Goal: Task Accomplishment & Management: Complete application form

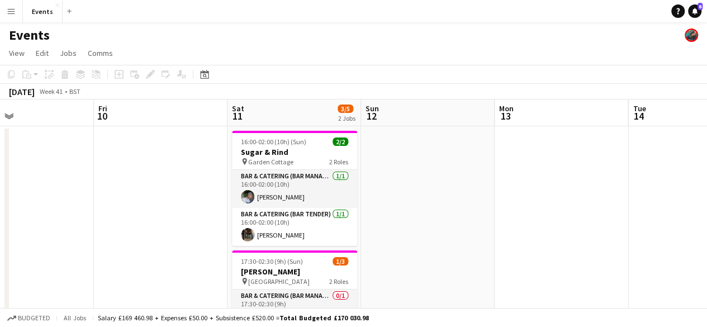
click at [441, 192] on app-calendar-viewport "Mon 6 Tue 7 Wed 8 3/4 1 Job Thu 9 Fri 10 Sat 11 3/5 2 Jobs Sun 12 Mon 13 Tue 14…" at bounding box center [353, 279] width 707 height 358
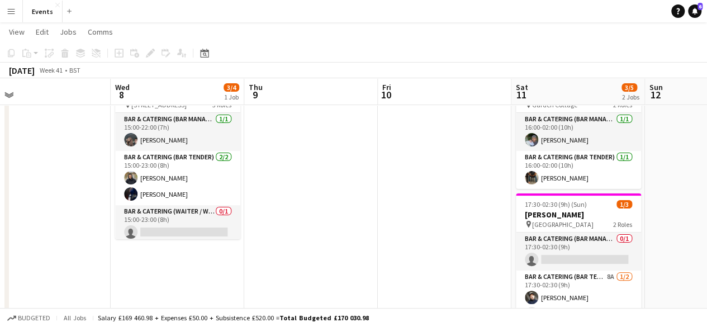
scroll to position [0, 289]
drag, startPoint x: 294, startPoint y: 222, endPoint x: 314, endPoint y: 220, distance: 20.2
click at [314, 220] on app-calendar-viewport "Sun 5 Mon 6 Tue 7 Wed 8 3/4 1 Job Thu 9 Fri 10 Sat 11 3/5 2 Jobs Sun 12 Mon 13 …" at bounding box center [353, 194] width 707 height 413
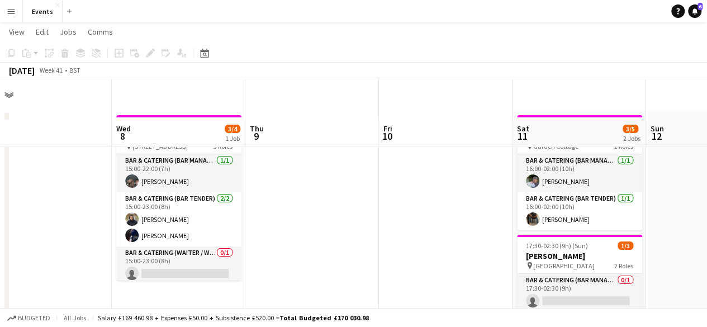
scroll to position [0, 0]
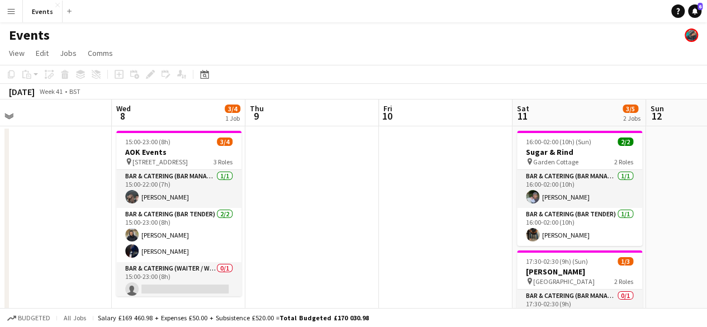
click at [297, 186] on app-date-cell at bounding box center [312, 266] width 134 height 280
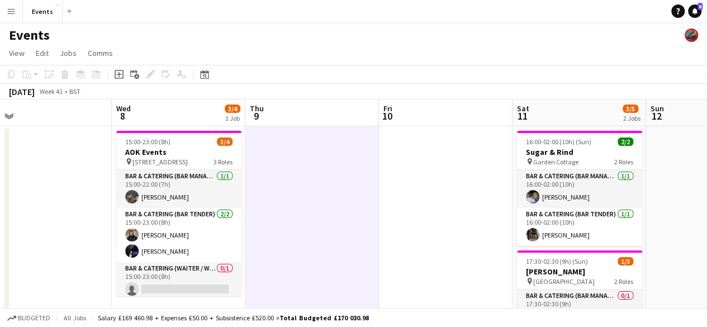
click at [206, 171] on app-card-role "Bar & Catering (Bar Manager) [DATE] 15:00-22:00 (7h) [PERSON_NAME]" at bounding box center [178, 189] width 125 height 38
click at [266, 159] on app-date-cell at bounding box center [312, 266] width 134 height 280
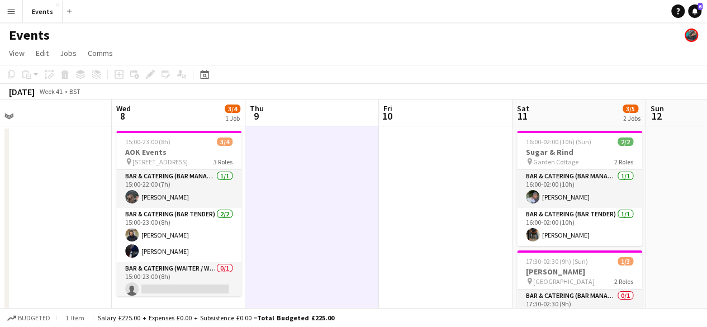
scroll to position [0, 287]
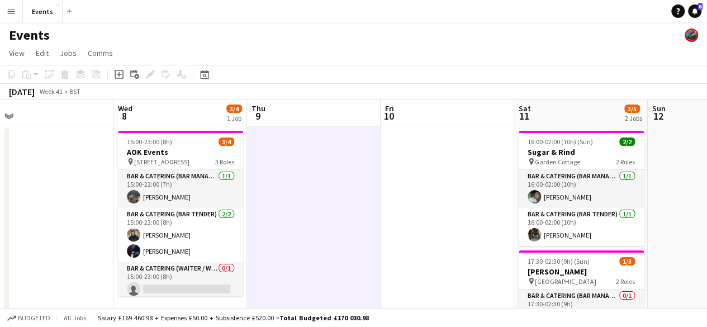
click at [326, 174] on app-date-cell at bounding box center [314, 266] width 134 height 280
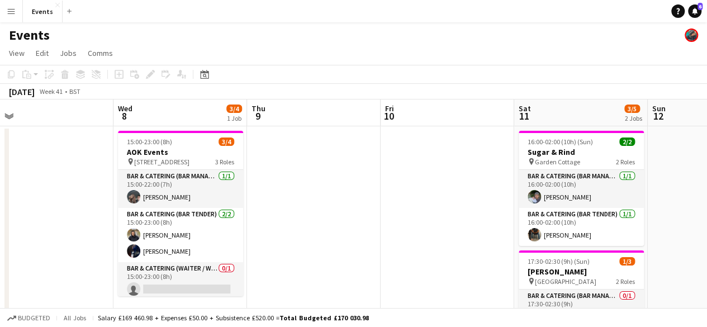
click at [286, 158] on app-date-cell at bounding box center [314, 266] width 134 height 280
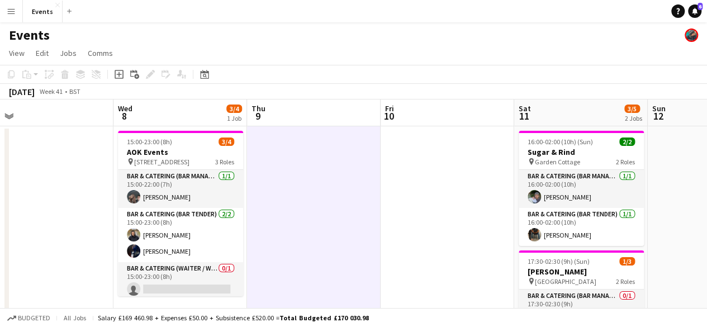
click at [118, 72] on icon "Add job" at bounding box center [119, 74] width 9 height 9
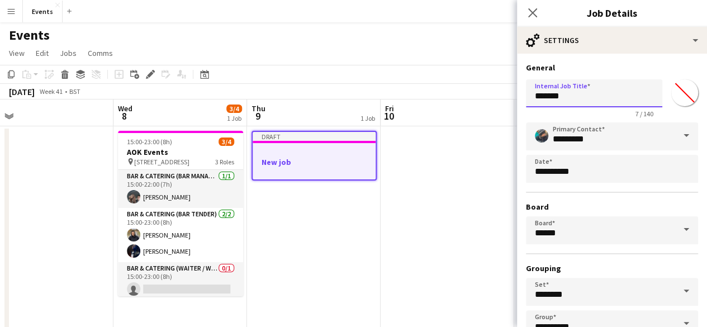
drag, startPoint x: 557, startPoint y: 97, endPoint x: 474, endPoint y: 101, distance: 84.0
click at [474, 101] on body "Menu Boards Boards Boards All jobs Status Workforce Workforce My Workforce Recr…" at bounding box center [353, 238] width 707 height 476
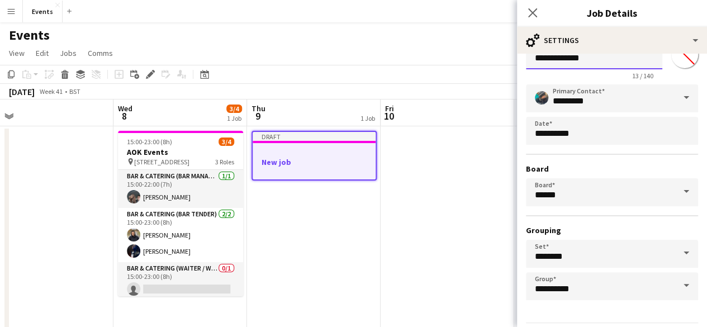
scroll to position [74, 0]
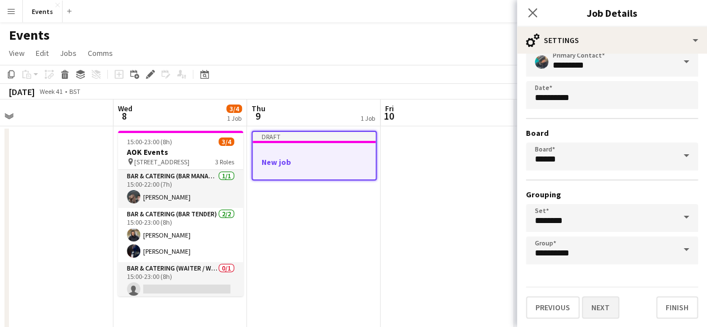
type input "**********"
click at [612, 314] on button "Next" at bounding box center [600, 307] width 37 height 22
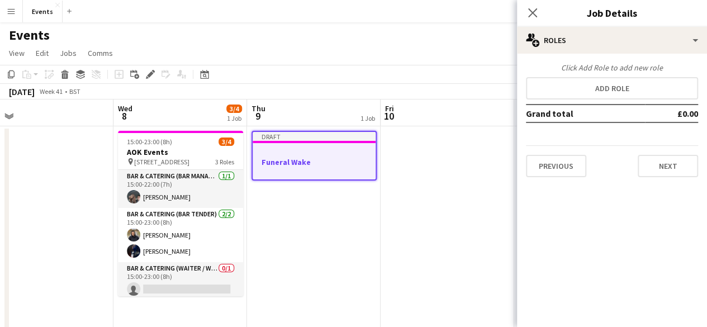
scroll to position [0, 0]
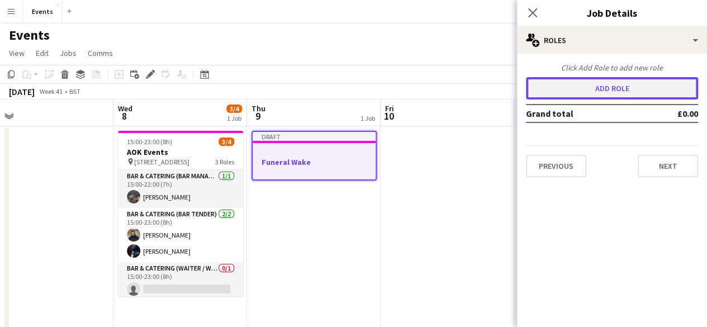
click at [579, 87] on button "Add role" at bounding box center [612, 88] width 172 height 22
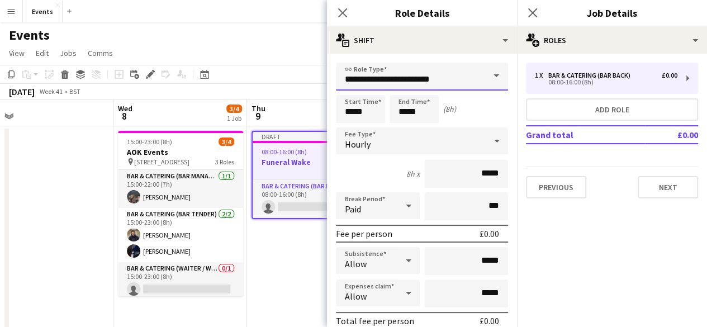
click at [464, 74] on input "**********" at bounding box center [422, 77] width 172 height 28
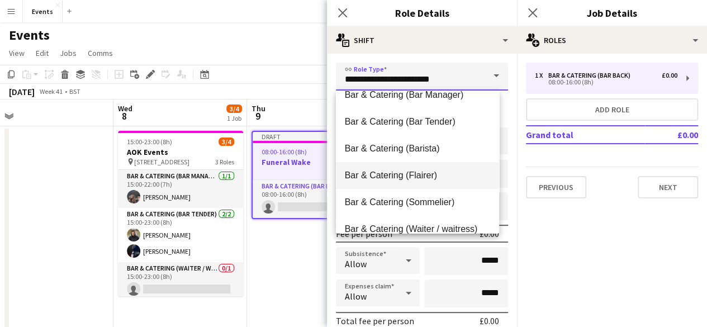
scroll to position [56, 0]
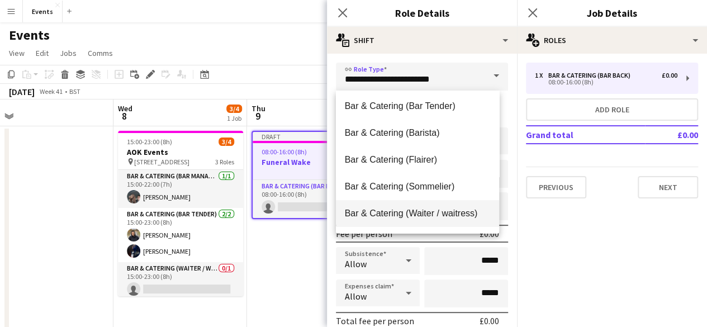
click at [429, 210] on span "Bar & Catering (Waiter / waitress)" at bounding box center [418, 213] width 146 height 11
type input "**********"
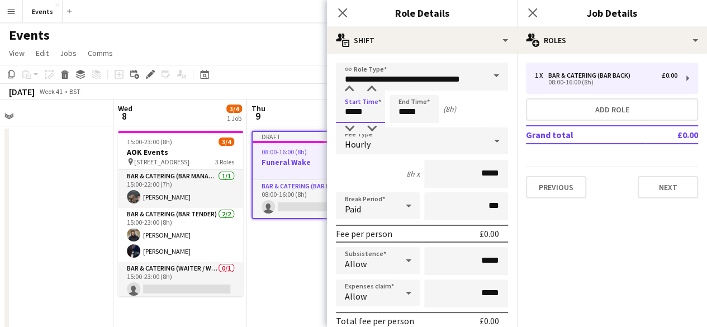
click at [370, 105] on input "*****" at bounding box center [360, 109] width 49 height 28
click at [351, 92] on div at bounding box center [349, 89] width 22 height 11
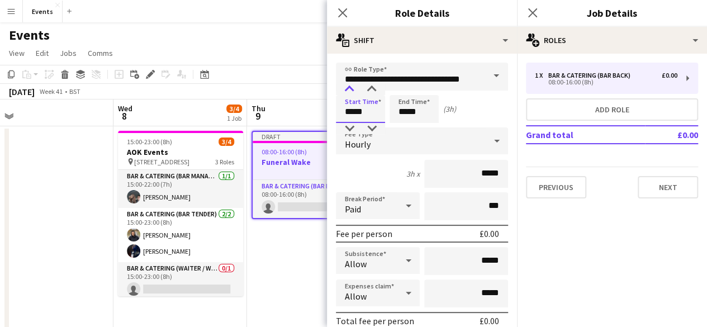
click at [351, 92] on div at bounding box center [349, 89] width 22 height 11
click at [352, 124] on div at bounding box center [349, 128] width 22 height 11
click at [352, 122] on input "*****" at bounding box center [360, 109] width 49 height 28
type input "*****"
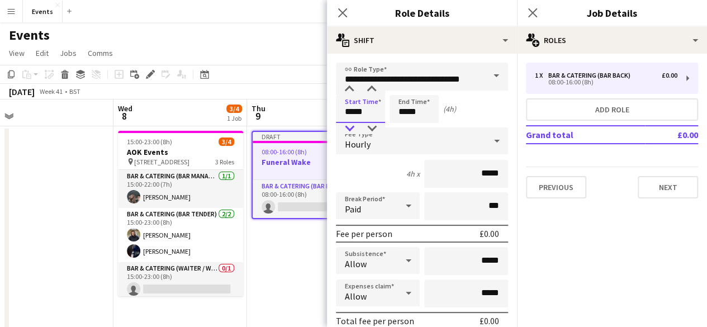
click at [347, 128] on div at bounding box center [349, 128] width 22 height 11
click at [396, 102] on input "*****" at bounding box center [414, 109] width 49 height 28
type input "*****"
click at [409, 90] on div at bounding box center [403, 89] width 22 height 11
click at [383, 138] on div "Hourly" at bounding box center [411, 140] width 150 height 27
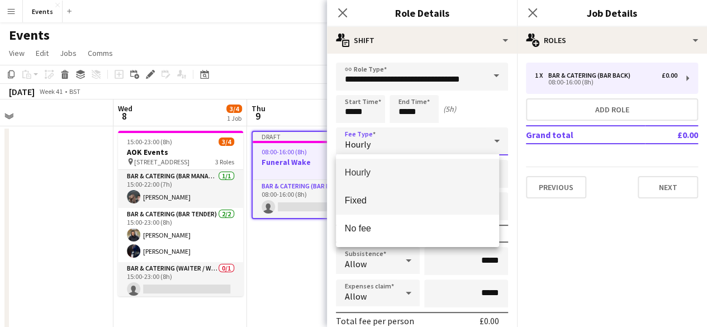
click at [390, 193] on mat-option "Fixed" at bounding box center [418, 201] width 164 height 28
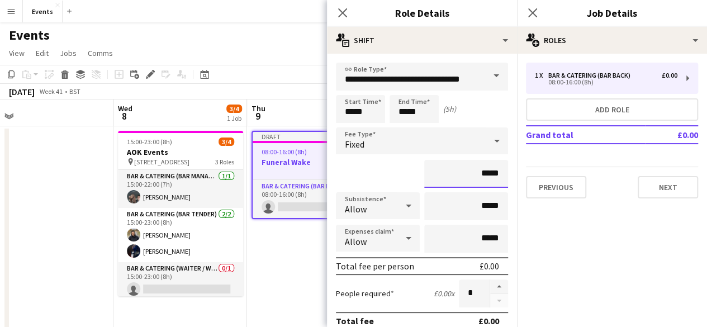
click at [475, 172] on input "*****" at bounding box center [466, 174] width 84 height 28
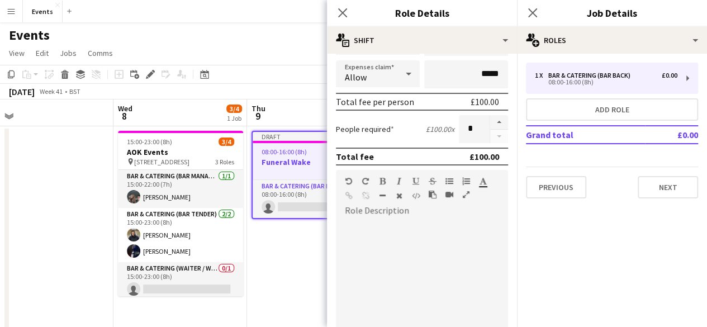
scroll to position [224, 0]
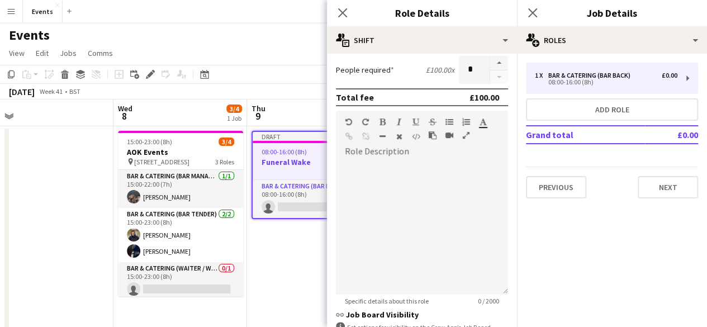
type input "*******"
click at [377, 167] on div at bounding box center [422, 227] width 172 height 134
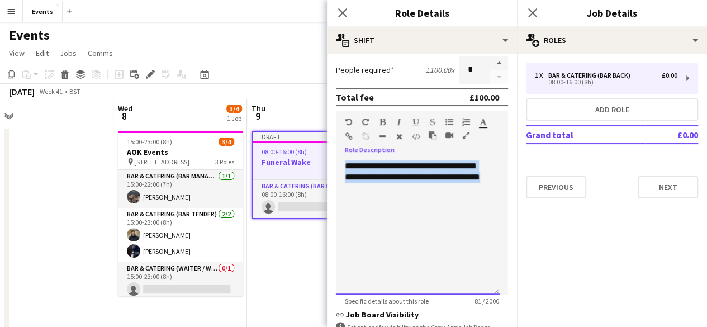
drag, startPoint x: 417, startPoint y: 191, endPoint x: 335, endPoint y: 157, distance: 89.0
click at [335, 157] on form "**********" at bounding box center [422, 130] width 190 height 583
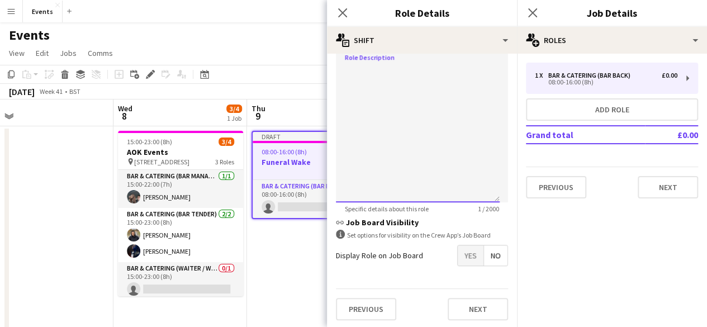
scroll to position [318, 0]
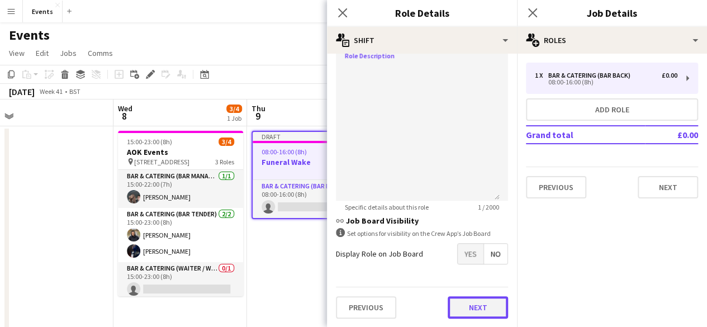
click at [473, 315] on button "Next" at bounding box center [478, 307] width 60 height 22
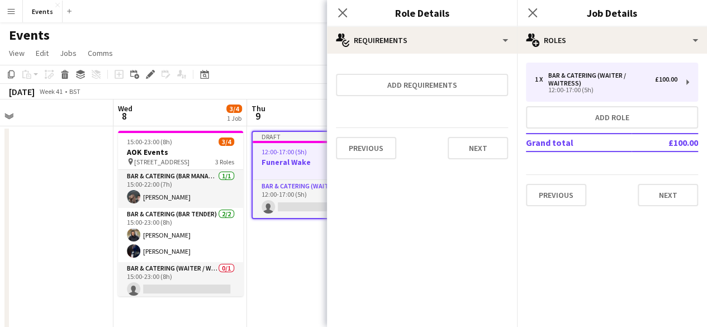
scroll to position [0, 0]
click at [367, 141] on button "Previous" at bounding box center [366, 148] width 60 height 22
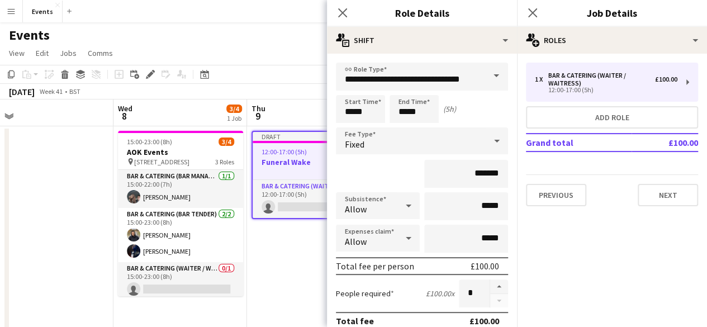
scroll to position [112, 0]
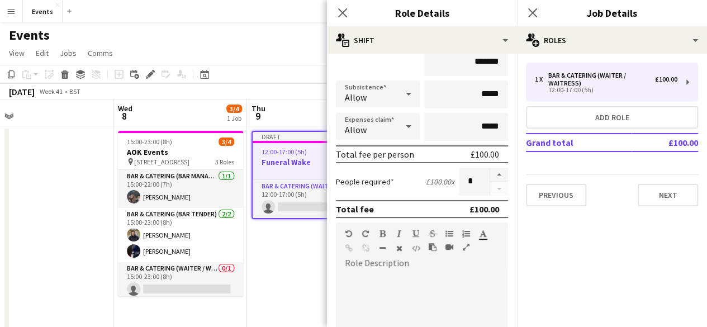
click at [483, 167] on form "**********" at bounding box center [422, 242] width 190 height 583
click at [490, 171] on button "button" at bounding box center [499, 175] width 18 height 15
type input "*"
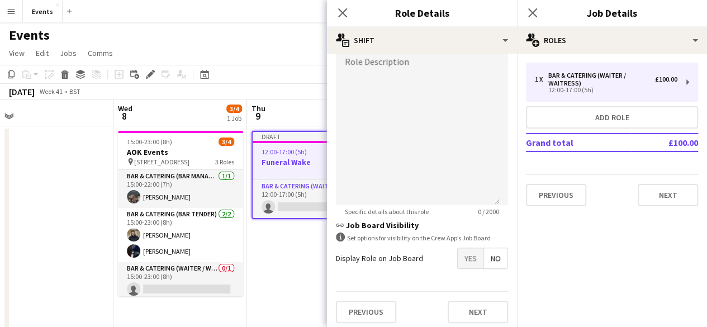
scroll to position [318, 0]
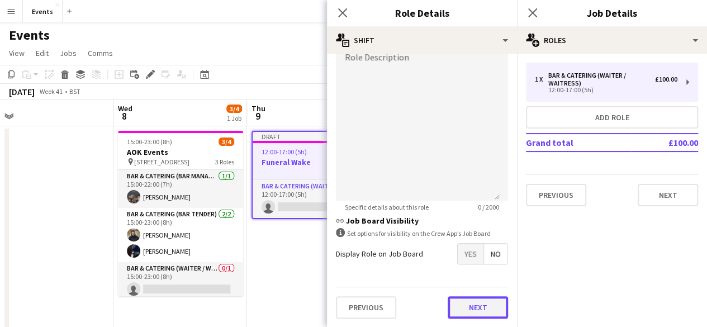
click at [485, 298] on button "Next" at bounding box center [478, 307] width 60 height 22
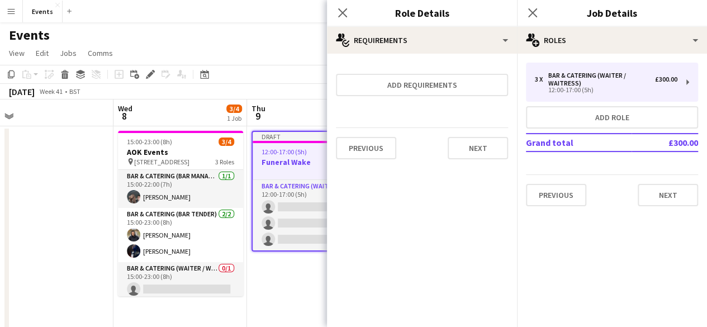
scroll to position [0, 0]
click at [479, 150] on button "Next" at bounding box center [478, 148] width 60 height 22
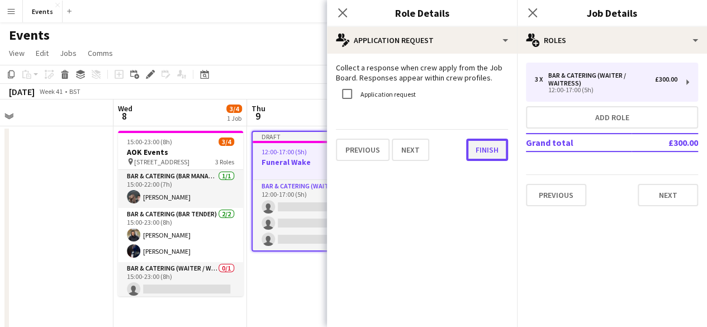
click at [490, 149] on button "Finish" at bounding box center [487, 150] width 42 height 22
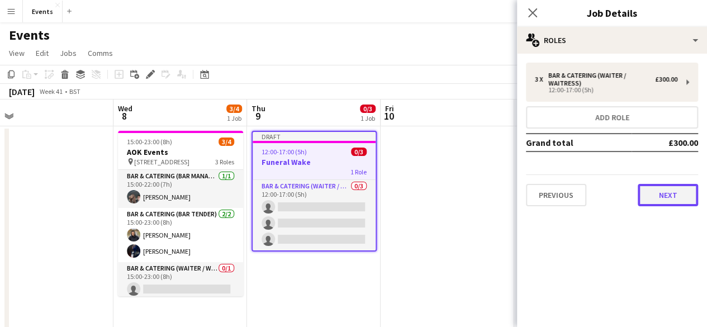
click at [682, 195] on button "Next" at bounding box center [668, 195] width 60 height 22
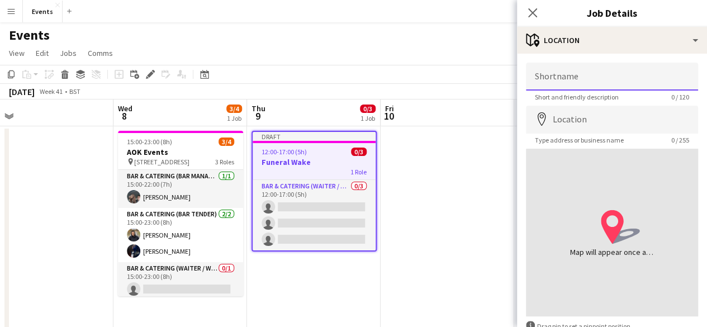
click at [562, 82] on input "Shortname" at bounding box center [612, 77] width 172 height 28
type input "**********"
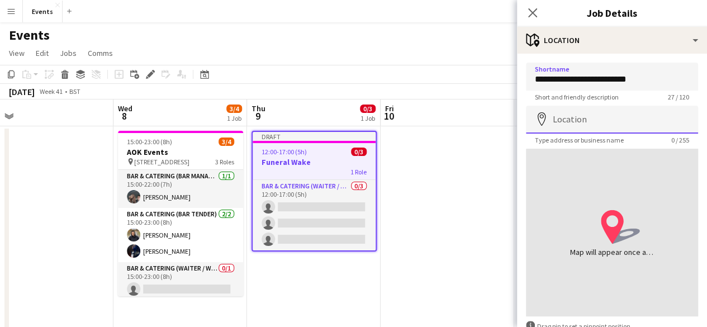
click at [581, 119] on input "Location" at bounding box center [612, 120] width 172 height 28
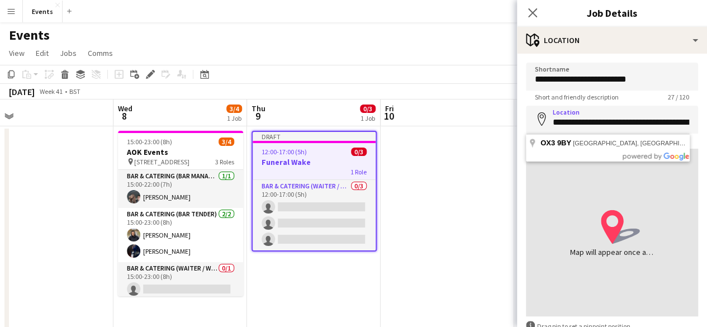
type input "**********"
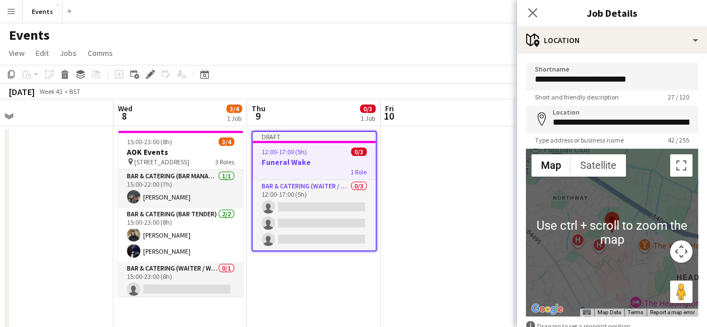
scroll to position [68, 0]
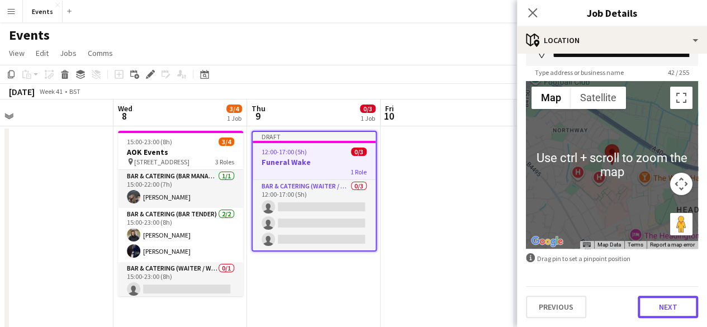
click at [669, 315] on button "Next" at bounding box center [668, 307] width 60 height 22
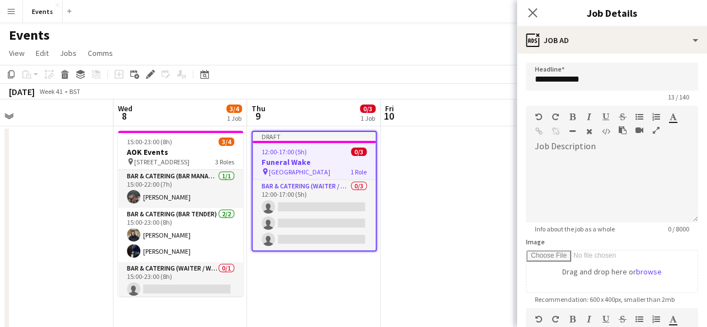
scroll to position [0, 0]
click at [599, 162] on div at bounding box center [612, 188] width 172 height 67
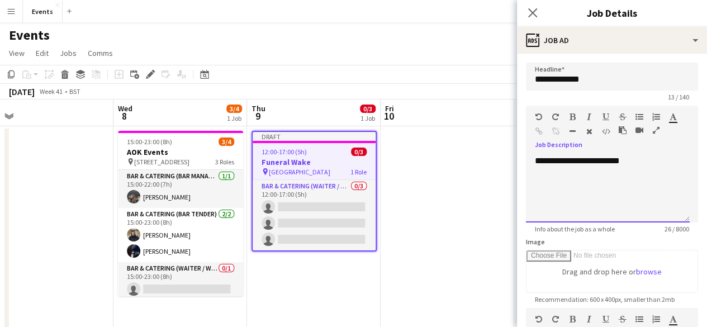
click at [589, 160] on div "**********" at bounding box center [608, 188] width 164 height 67
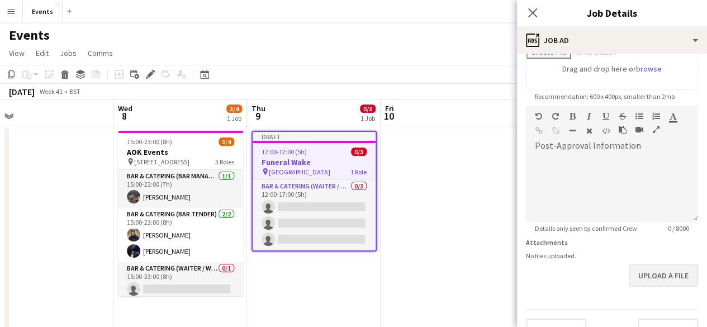
scroll to position [225, 0]
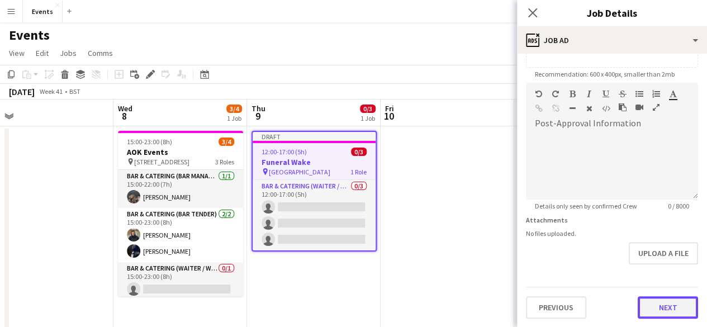
click at [670, 303] on button "Next" at bounding box center [668, 307] width 60 height 22
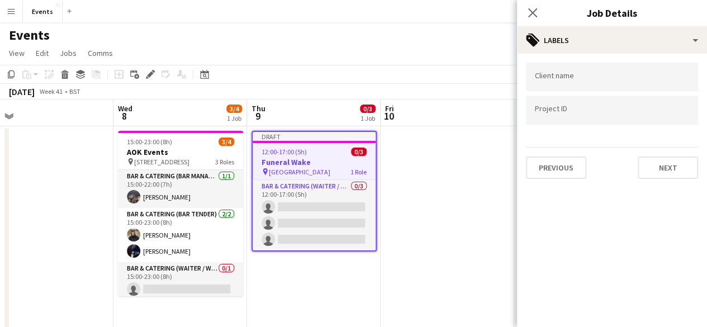
scroll to position [0, 0]
click at [572, 76] on input "Type to search client labels..." at bounding box center [612, 80] width 154 height 10
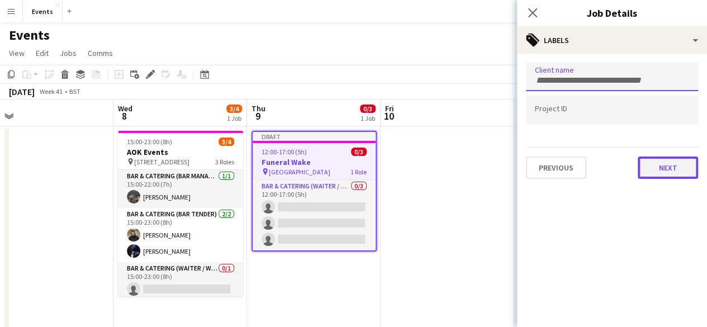
click at [647, 157] on button "Next" at bounding box center [668, 168] width 60 height 22
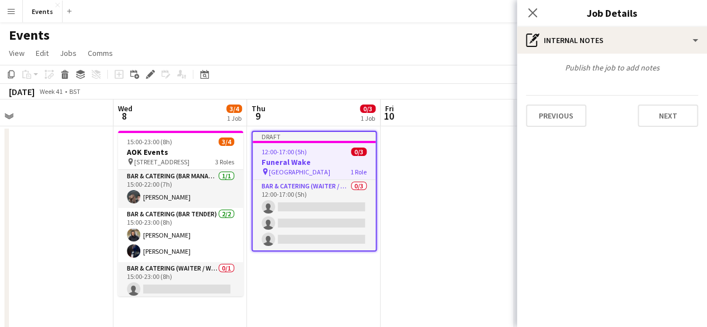
click at [672, 99] on div "Previous Next" at bounding box center [612, 111] width 172 height 32
click at [671, 120] on button "Next" at bounding box center [668, 116] width 60 height 22
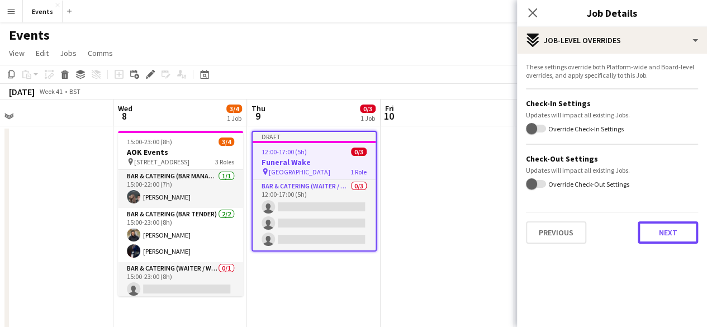
click at [657, 226] on button "Next" at bounding box center [668, 232] width 60 height 22
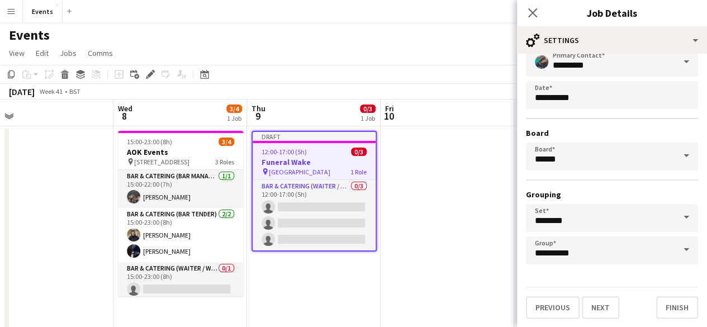
scroll to position [74, 0]
click at [669, 297] on button "Finish" at bounding box center [677, 307] width 42 height 22
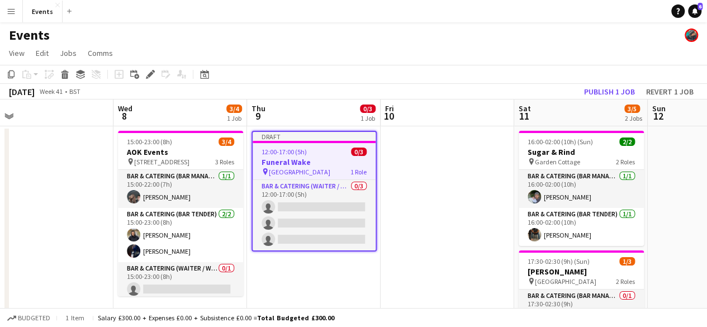
click at [284, 154] on span "12:00-17:00 (5h)" at bounding box center [284, 152] width 45 height 8
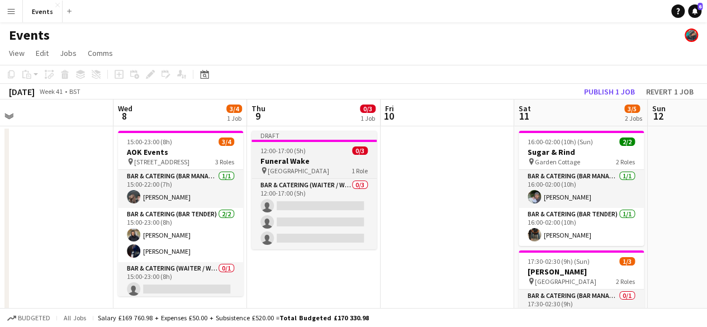
click at [289, 148] on span "12:00-17:00 (5h)" at bounding box center [283, 150] width 45 height 8
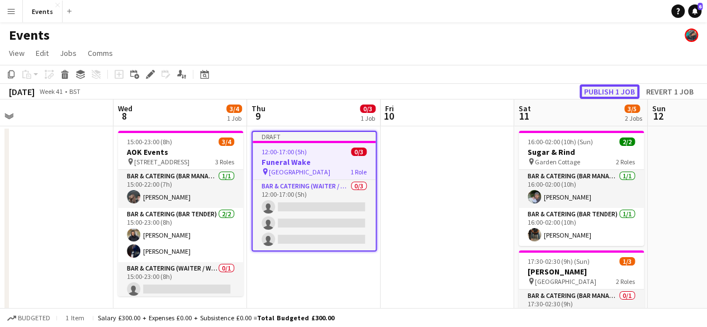
click at [597, 92] on button "Publish 1 job" at bounding box center [610, 91] width 60 height 15
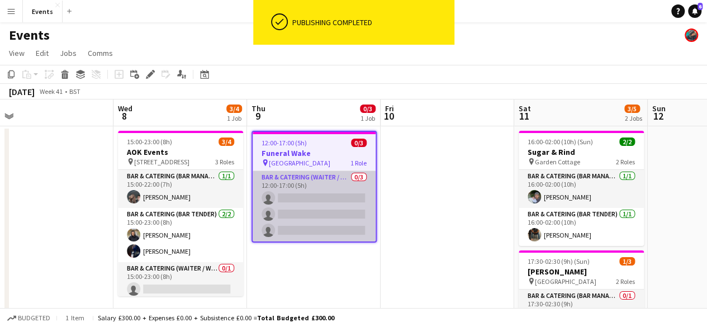
click at [297, 184] on app-card-role "Bar & Catering (Waiter / waitress) 0/3 12:00-17:00 (5h) single-neutral-actions …" at bounding box center [314, 206] width 123 height 70
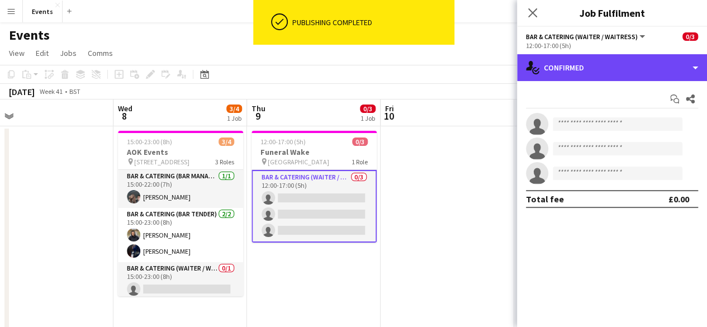
drag, startPoint x: 558, startPoint y: 72, endPoint x: 565, endPoint y: 86, distance: 15.0
click at [559, 72] on div "single-neutral-actions-check-2 Confirmed" at bounding box center [612, 67] width 190 height 27
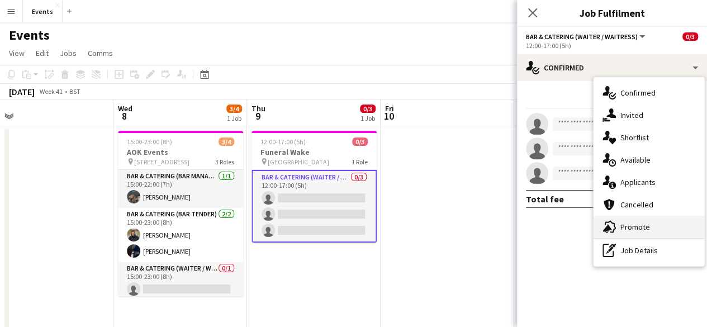
click at [626, 221] on div "advertising-megaphone Promote" at bounding box center [649, 227] width 111 height 22
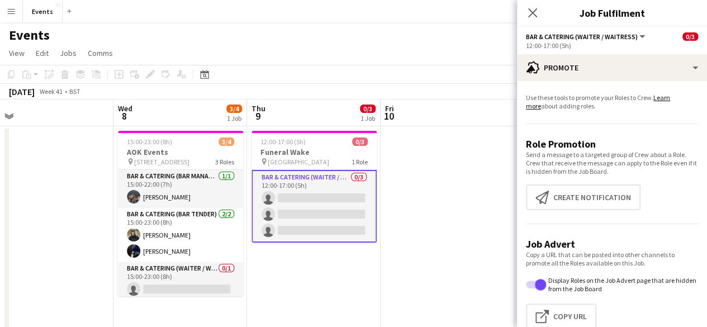
scroll to position [0, 0]
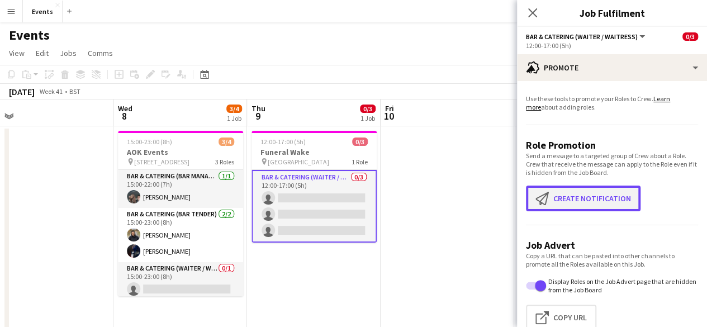
click at [583, 198] on button "Create notification Create notification" at bounding box center [583, 199] width 115 height 26
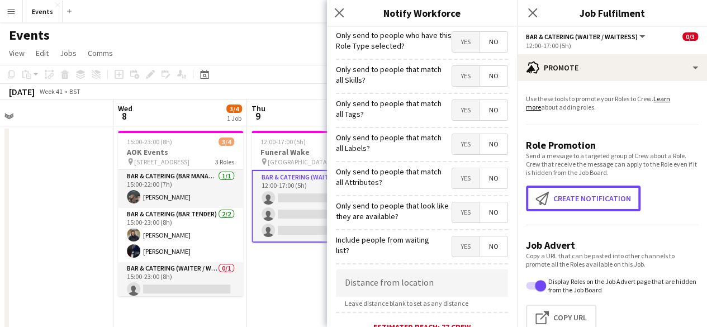
scroll to position [288, 0]
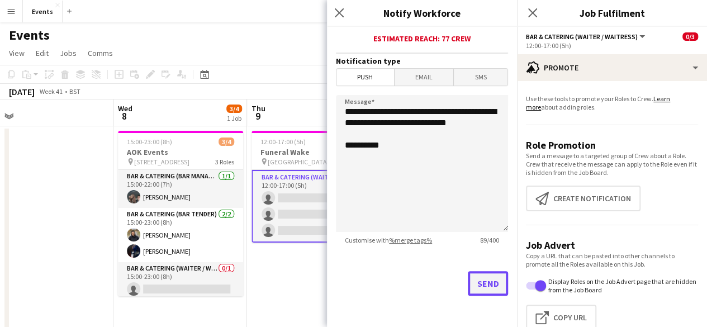
click at [480, 287] on button "Send" at bounding box center [488, 283] width 40 height 25
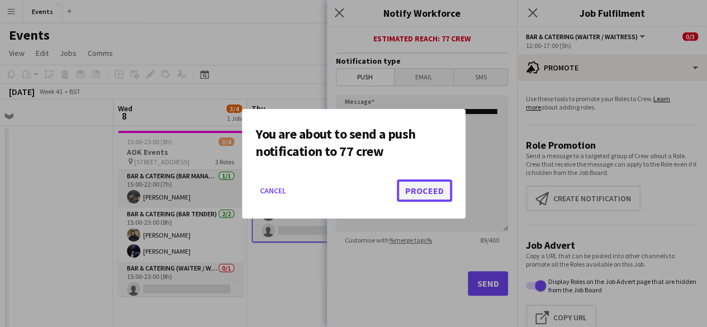
click at [427, 196] on button "Proceed" at bounding box center [424, 190] width 55 height 22
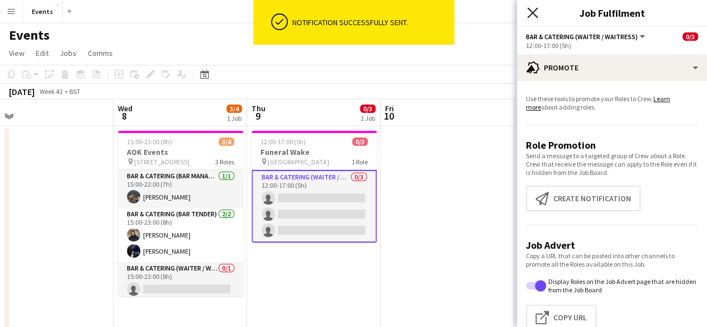
click at [535, 12] on icon "Close pop-in" at bounding box center [532, 12] width 11 height 11
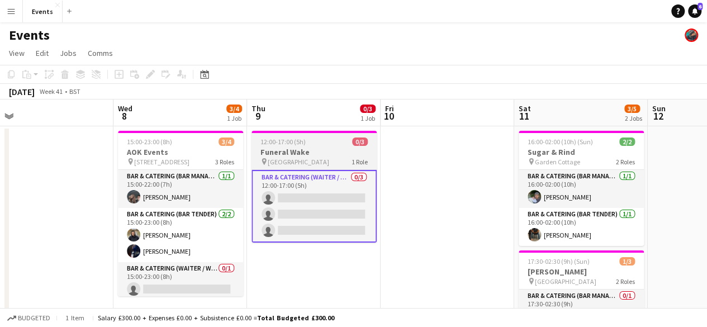
click at [290, 153] on h3 "Funeral Wake" at bounding box center [314, 152] width 125 height 10
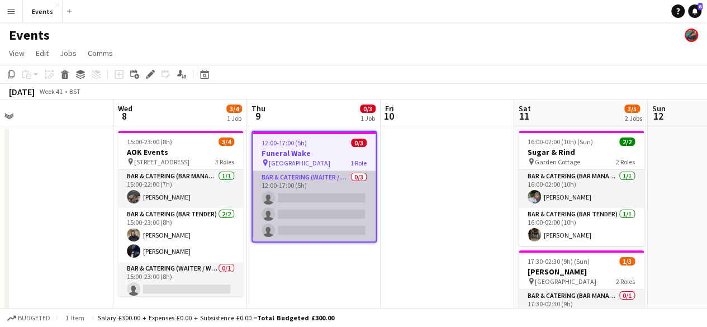
drag, startPoint x: 302, startPoint y: 177, endPoint x: 340, endPoint y: 181, distance: 38.8
click at [303, 177] on app-card-role "Bar & Catering (Waiter / waitress) 0/3 12:00-17:00 (5h) single-neutral-actions …" at bounding box center [314, 206] width 123 height 70
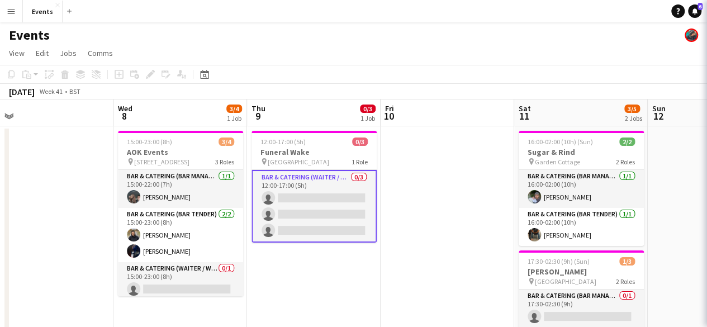
scroll to position [0, 286]
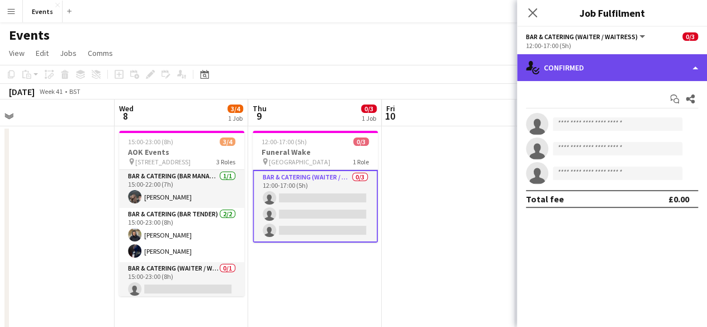
click at [622, 72] on div "single-neutral-actions-check-2 Confirmed" at bounding box center [612, 67] width 190 height 27
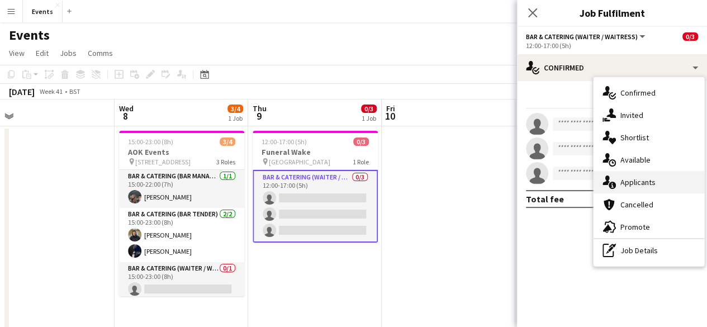
click at [645, 184] on span "Applicants" at bounding box center [638, 182] width 35 height 10
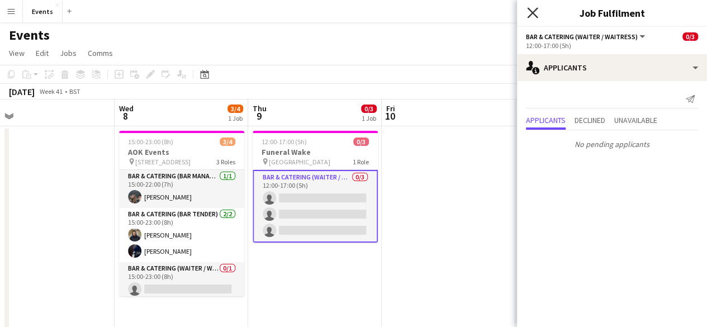
click at [529, 17] on icon at bounding box center [532, 12] width 11 height 11
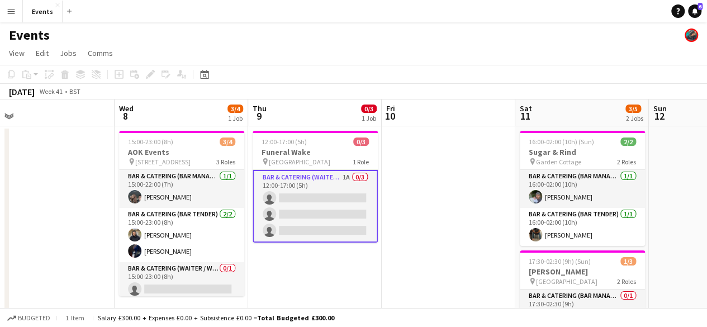
click at [310, 175] on app-card-role "Bar & Catering (Waiter / waitress) 1A 0/3 12:00-17:00 (5h) single-neutral-actio…" at bounding box center [315, 206] width 125 height 73
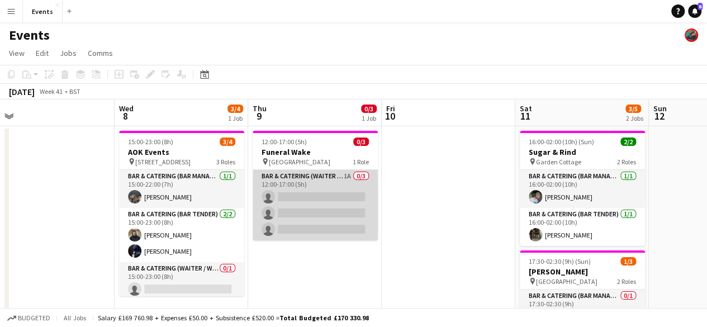
click at [309, 175] on app-card-role "Bar & Catering (Waiter / waitress) 1A 0/3 12:00-17:00 (5h) single-neutral-actio…" at bounding box center [315, 205] width 125 height 70
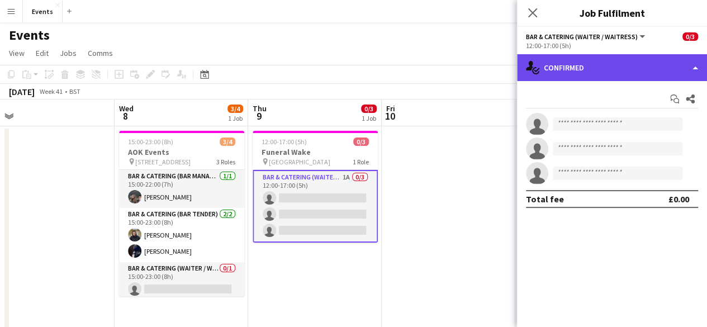
click at [599, 74] on div "single-neutral-actions-check-2 Confirmed" at bounding box center [612, 67] width 190 height 27
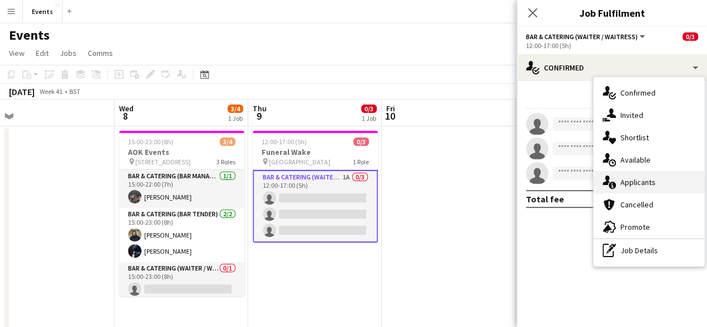
click at [623, 187] on div "single-neutral-actions-information Applicants" at bounding box center [649, 182] width 111 height 22
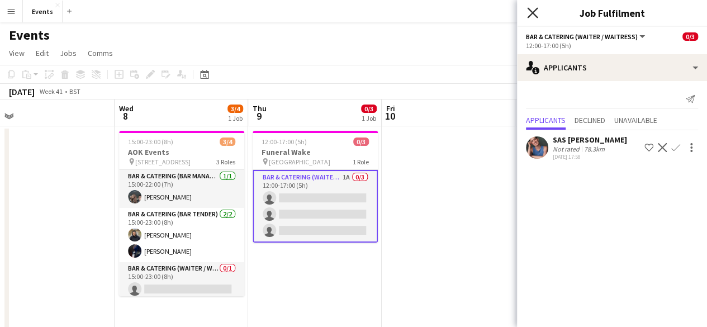
click at [530, 10] on icon at bounding box center [532, 12] width 11 height 11
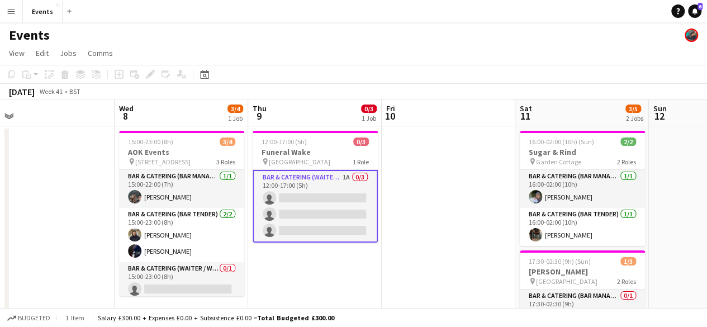
click at [295, 177] on app-card-role "Bar & Catering (Waiter / waitress) 1A 0/3 12:00-17:00 (5h) single-neutral-actio…" at bounding box center [315, 206] width 125 height 73
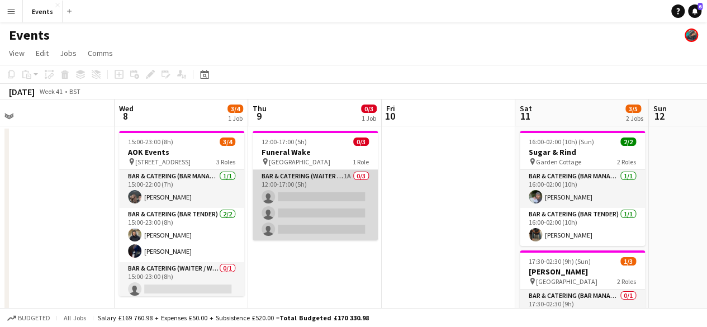
click at [295, 177] on app-card-role "Bar & Catering (Waiter / waitress) 1A 0/3 12:00-17:00 (5h) single-neutral-actio…" at bounding box center [315, 205] width 125 height 70
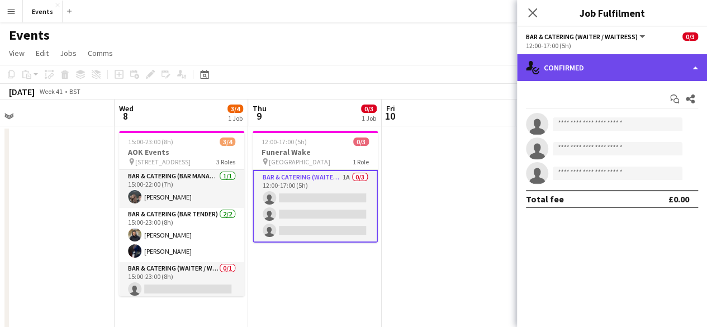
click at [600, 71] on div "single-neutral-actions-check-2 Confirmed" at bounding box center [612, 67] width 190 height 27
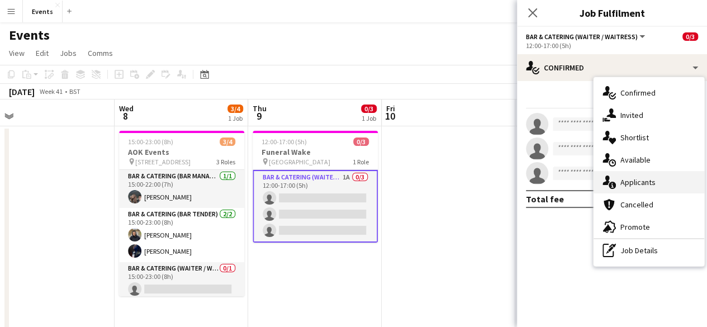
click at [631, 182] on span "Applicants" at bounding box center [638, 182] width 35 height 10
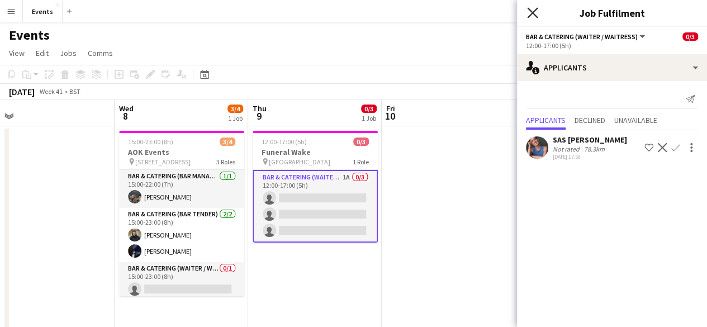
click at [534, 12] on icon "Close pop-in" at bounding box center [532, 12] width 11 height 11
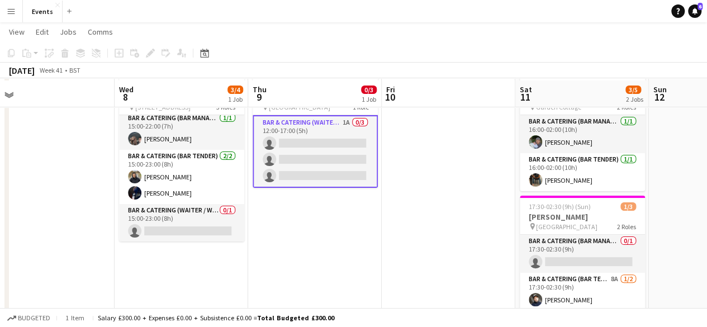
scroll to position [56, 0]
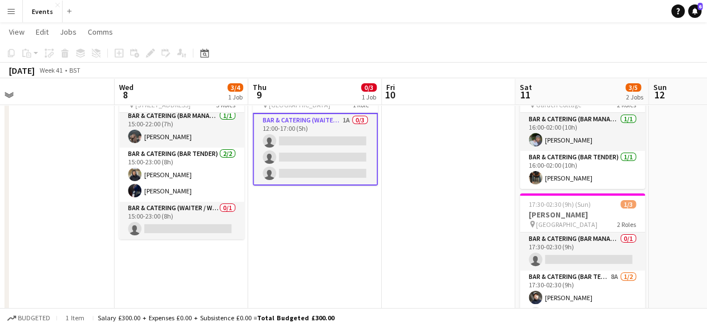
click at [302, 128] on app-card-role "Bar & Catering (Waiter / waitress) 1A 0/3 12:00-17:00 (5h) single-neutral-actio…" at bounding box center [315, 149] width 125 height 73
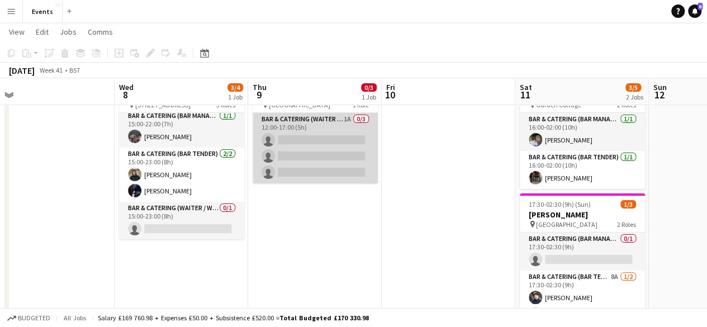
click at [302, 128] on app-card-role "Bar & Catering (Waiter / waitress) 1A 0/3 12:00-17:00 (5h) single-neutral-actio…" at bounding box center [315, 148] width 125 height 70
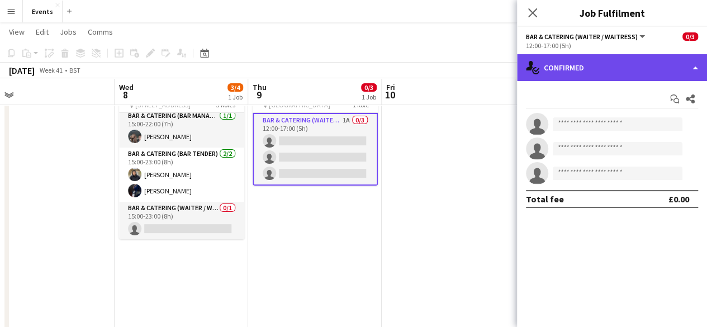
click at [564, 70] on div "single-neutral-actions-check-2 Confirmed" at bounding box center [612, 67] width 190 height 27
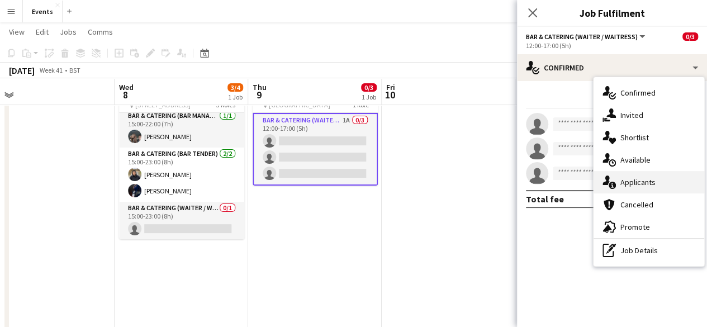
click at [614, 190] on div "single-neutral-actions-information Applicants" at bounding box center [649, 182] width 111 height 22
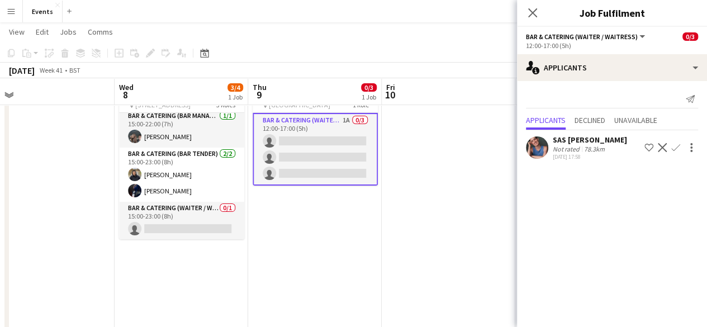
click at [537, 20] on div "Close pop-in" at bounding box center [532, 13] width 31 height 26
click at [536, 17] on icon "Close pop-in" at bounding box center [532, 12] width 11 height 11
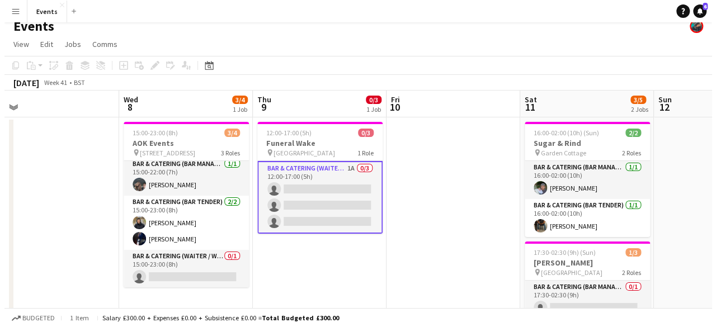
scroll to position [0, 0]
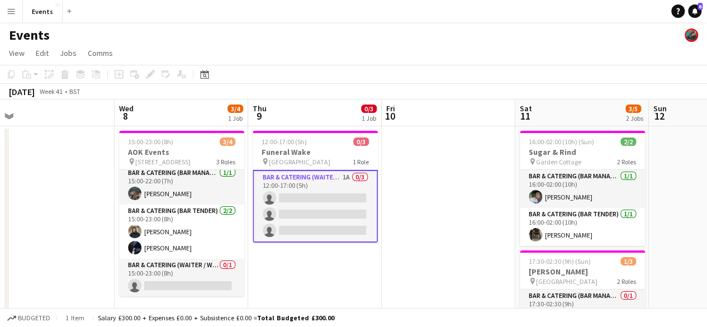
click at [285, 175] on app-card-role "Bar & Catering (Waiter / waitress) 1A 0/3 12:00-17:00 (5h) single-neutral-actio…" at bounding box center [315, 206] width 125 height 73
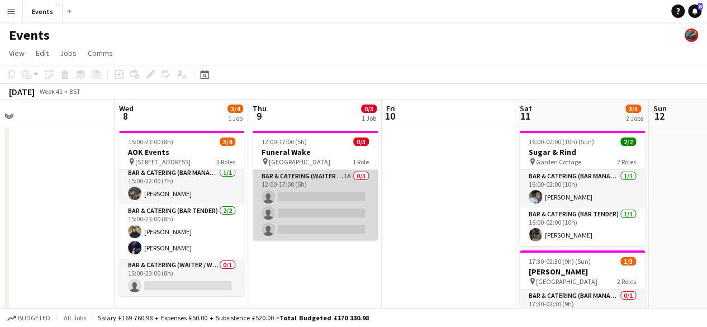
click at [285, 175] on app-card-role "Bar & Catering (Waiter / waitress) 1A 0/3 12:00-17:00 (5h) single-neutral-actio…" at bounding box center [315, 205] width 125 height 70
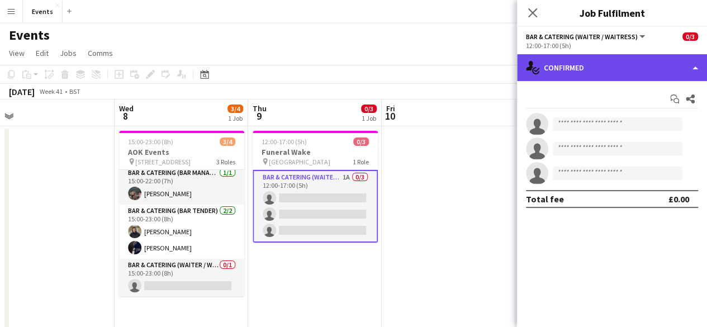
click at [572, 55] on div "single-neutral-actions-check-2 Confirmed" at bounding box center [612, 67] width 190 height 27
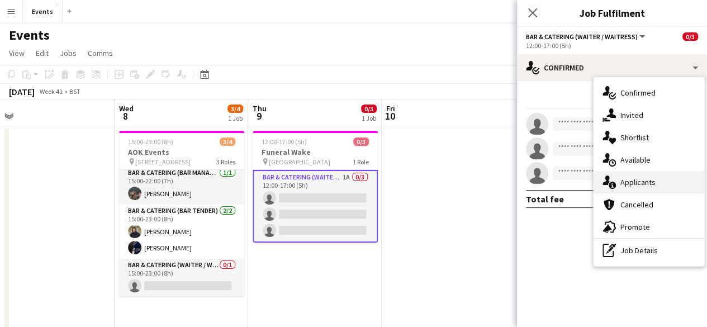
click at [626, 192] on div "single-neutral-actions-information Applicants" at bounding box center [649, 182] width 111 height 22
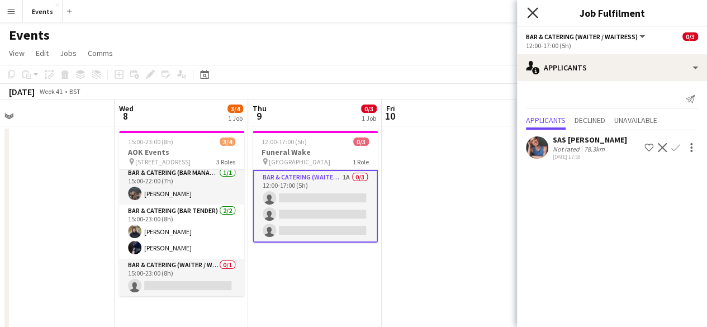
click at [533, 13] on icon "Close pop-in" at bounding box center [532, 12] width 11 height 11
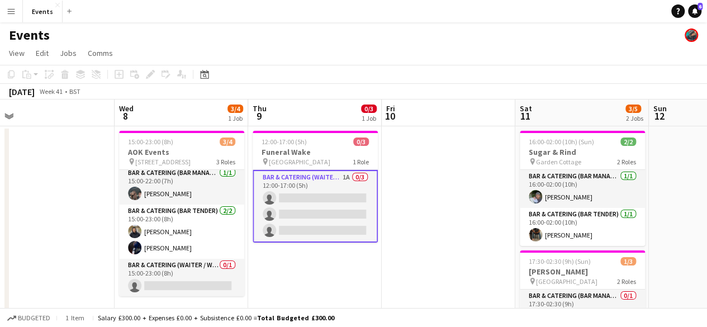
click at [13, 13] on app-icon "Menu" at bounding box center [11, 11] width 9 height 9
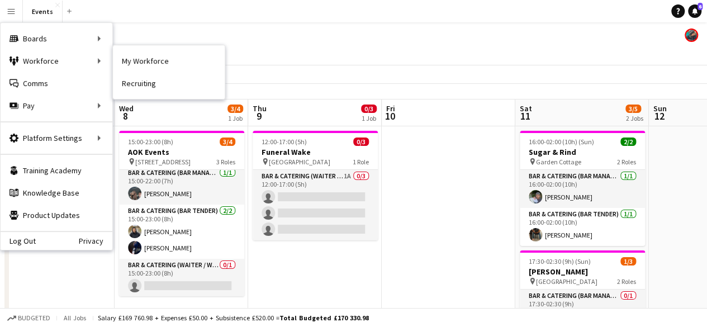
click at [152, 60] on link "My Workforce" at bounding box center [169, 61] width 112 height 22
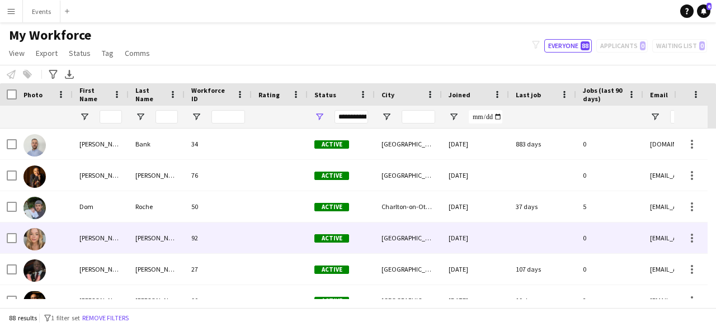
click at [38, 242] on img at bounding box center [34, 239] width 22 height 22
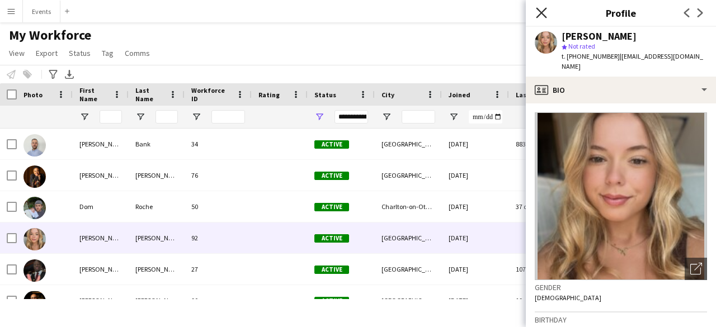
click at [542, 15] on icon "Close pop-in" at bounding box center [541, 12] width 11 height 11
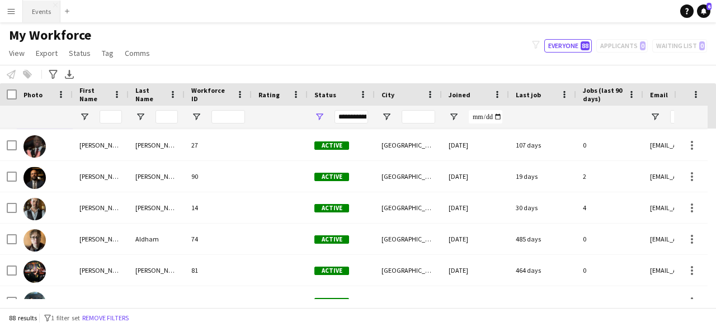
click at [32, 6] on button "Events Close" at bounding box center [41, 12] width 37 height 22
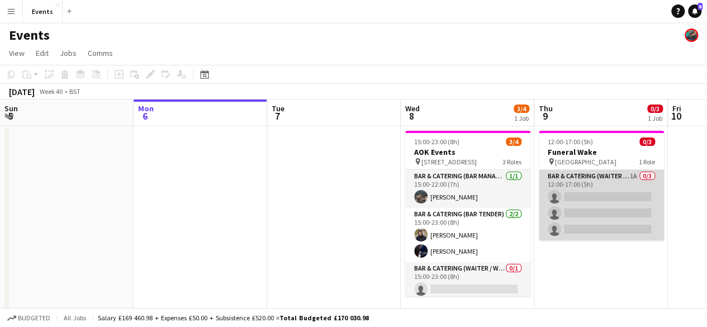
click at [590, 176] on app-card-role "Bar & Catering (Waiter / waitress) 1A 0/3 12:00-17:00 (5h) single-neutral-actio…" at bounding box center [601, 205] width 125 height 70
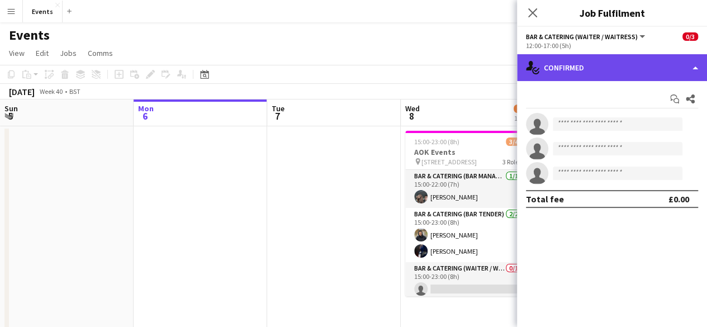
click at [572, 69] on div "single-neutral-actions-check-2 Confirmed" at bounding box center [612, 67] width 190 height 27
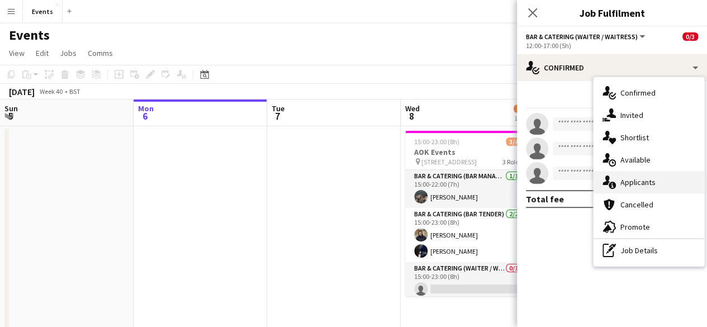
click at [626, 178] on span "Applicants" at bounding box center [638, 182] width 35 height 10
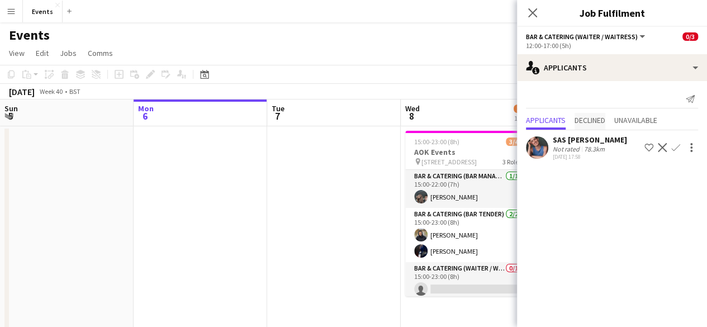
click at [591, 117] on span "Declined" at bounding box center [590, 120] width 31 height 8
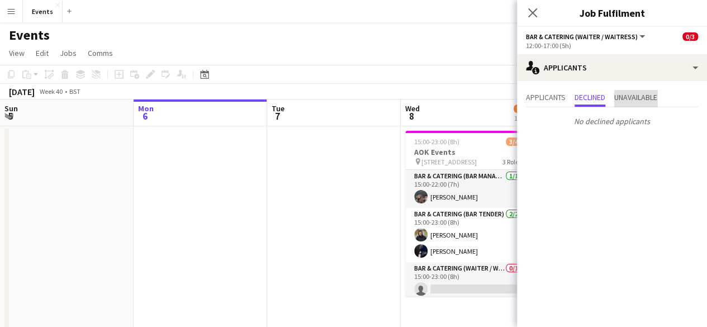
click at [635, 103] on span "Unavailable" at bounding box center [635, 98] width 43 height 17
click at [536, 13] on icon "Close pop-in" at bounding box center [532, 12] width 11 height 11
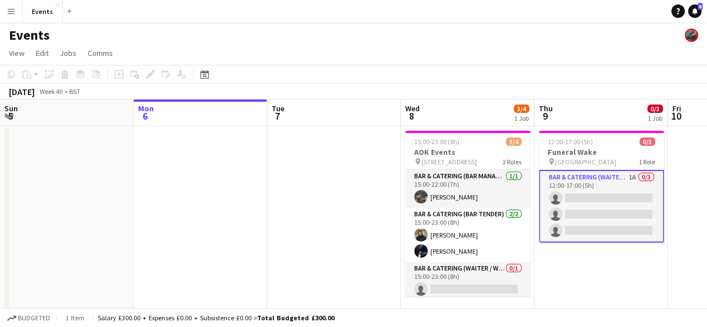
click at [365, 152] on app-date-cell at bounding box center [334, 266] width 134 height 280
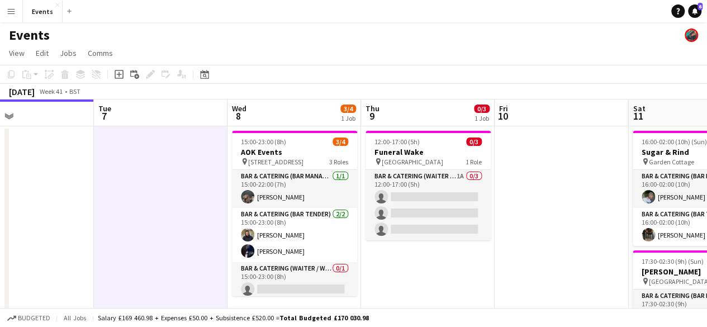
scroll to position [0, 441]
drag, startPoint x: 577, startPoint y: 268, endPoint x: 403, endPoint y: 263, distance: 173.9
click at [403, 263] on app-calendar-viewport "Fri 3 Sat 4 Sun 5 Mon 6 Tue 7 Wed 8 3/4 1 Job Thu 9 0/3 1 Job Fri 10 Sat 11 3/5…" at bounding box center [353, 279] width 707 height 358
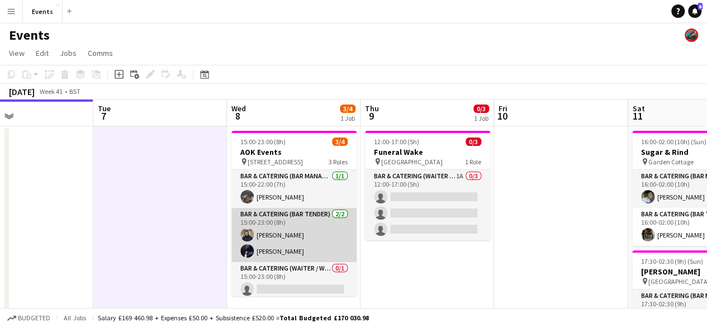
click at [281, 220] on app-card-role "Bar & Catering (Bar Tender) [DATE] 15:00-23:00 (8h) [PERSON_NAME] [PERSON_NAME]" at bounding box center [293, 235] width 125 height 54
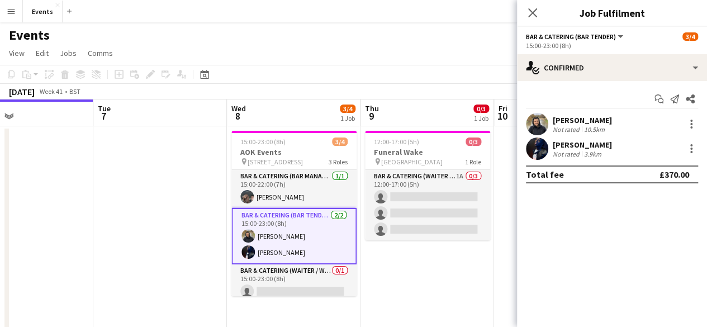
click at [594, 131] on div "10.5km" at bounding box center [594, 129] width 25 height 8
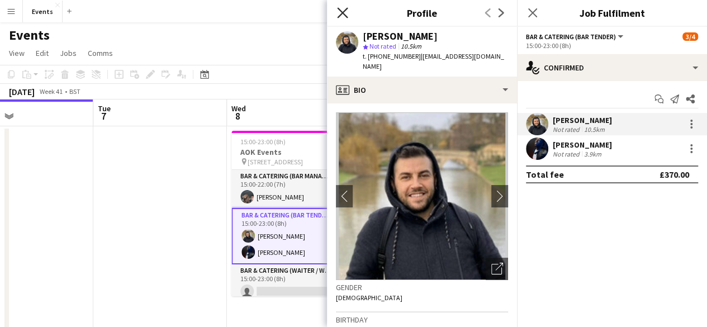
click at [339, 17] on icon at bounding box center [342, 12] width 11 height 11
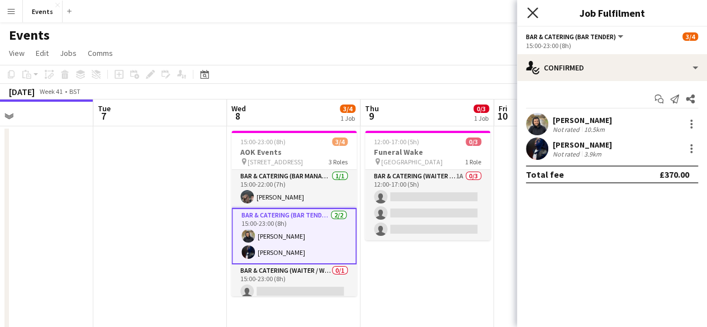
click at [532, 16] on icon "Close pop-in" at bounding box center [532, 12] width 11 height 11
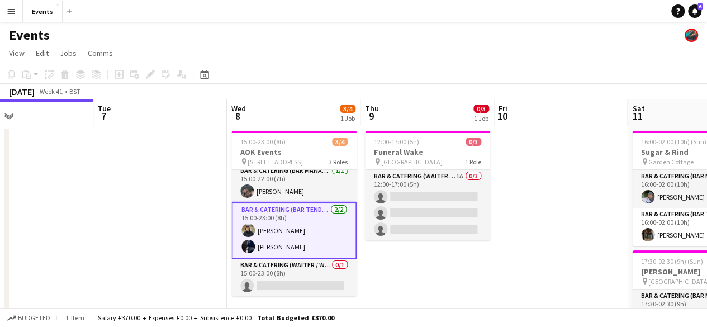
click at [288, 233] on app-card-role "Bar & Catering (Bar Tender) [DATE] 15:00-23:00 (8h) [PERSON_NAME] [PERSON_NAME]" at bounding box center [293, 230] width 125 height 56
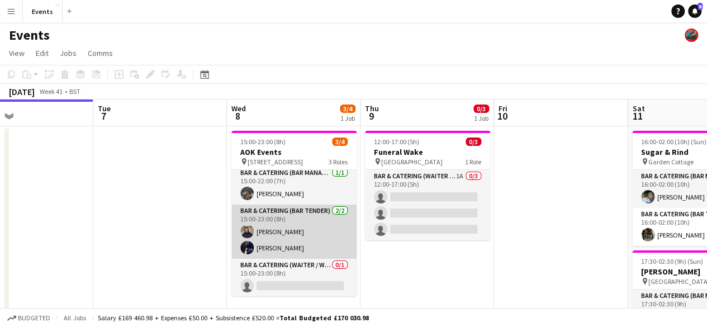
click at [272, 212] on app-card-role "Bar & Catering (Bar Tender) [DATE] 15:00-23:00 (8h) [PERSON_NAME] [PERSON_NAME]" at bounding box center [293, 232] width 125 height 54
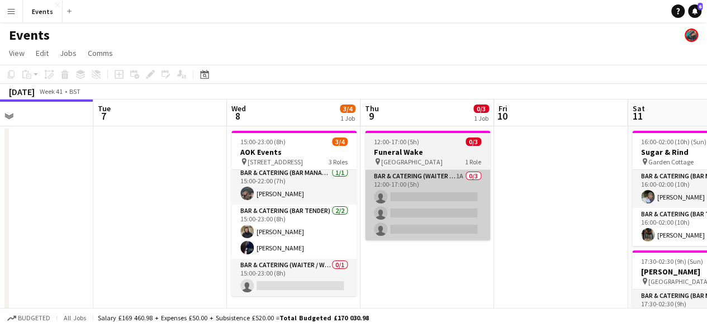
scroll to position [6, 0]
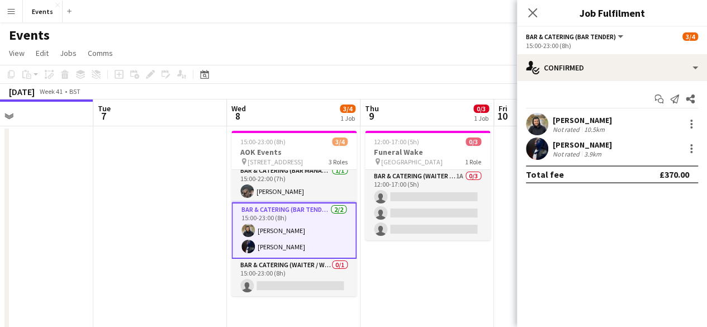
click at [573, 116] on div "[PERSON_NAME]" at bounding box center [582, 120] width 59 height 10
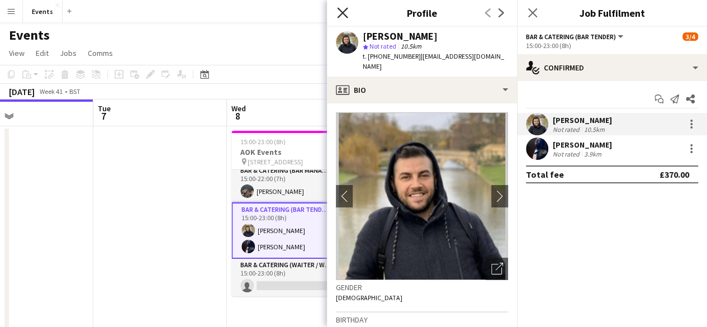
click at [346, 12] on icon "Close pop-in" at bounding box center [342, 12] width 11 height 11
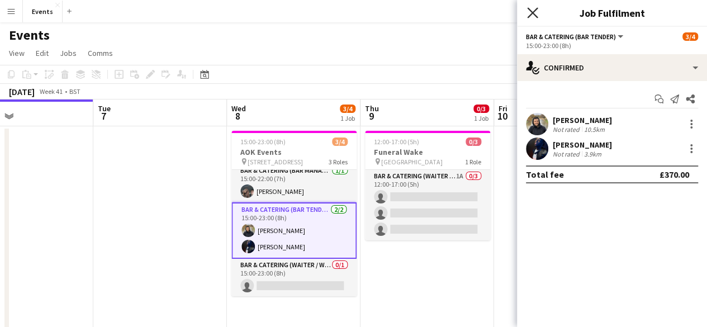
click at [537, 12] on icon "Close pop-in" at bounding box center [532, 12] width 11 height 11
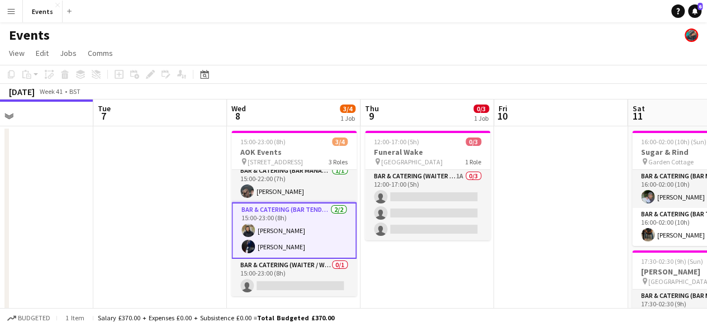
click at [285, 212] on app-card-role "Bar & Catering (Bar Tender) [DATE] 15:00-23:00 (8h) [PERSON_NAME] [PERSON_NAME]" at bounding box center [293, 230] width 125 height 56
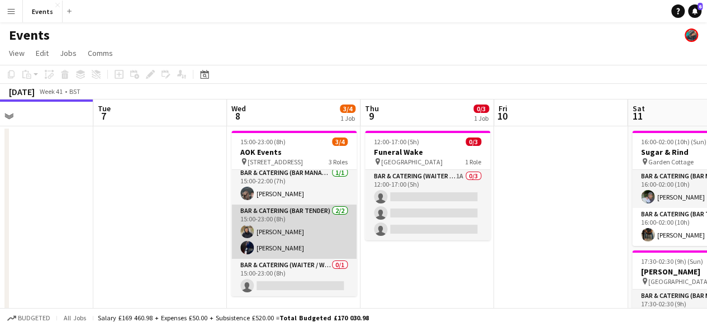
click at [285, 212] on app-card-role "Bar & Catering (Bar Tender) [DATE] 15:00-23:00 (8h) [PERSON_NAME] [PERSON_NAME]" at bounding box center [293, 232] width 125 height 54
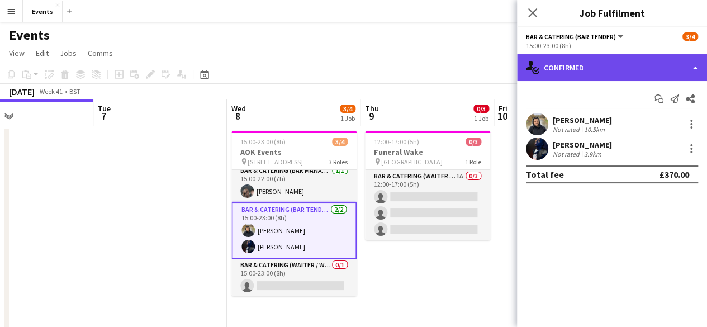
click at [564, 72] on div "single-neutral-actions-check-2 Confirmed" at bounding box center [612, 67] width 190 height 27
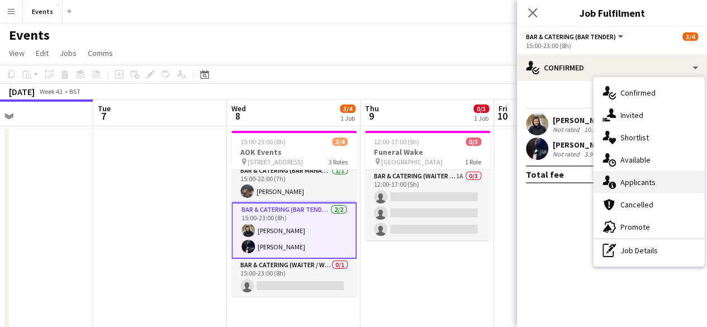
click at [635, 178] on span "Applicants" at bounding box center [638, 182] width 35 height 10
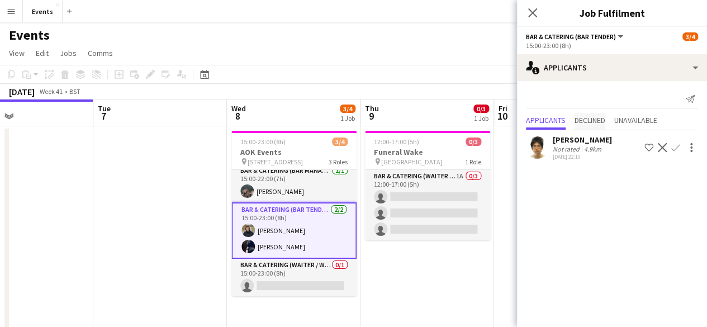
click at [598, 122] on span "Declined" at bounding box center [590, 120] width 31 height 8
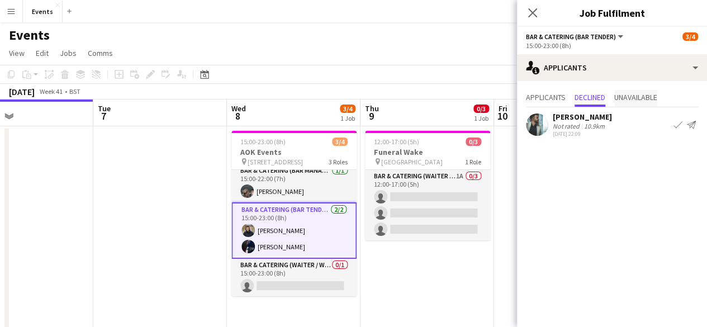
click at [627, 99] on span "Unavailable" at bounding box center [635, 97] width 43 height 8
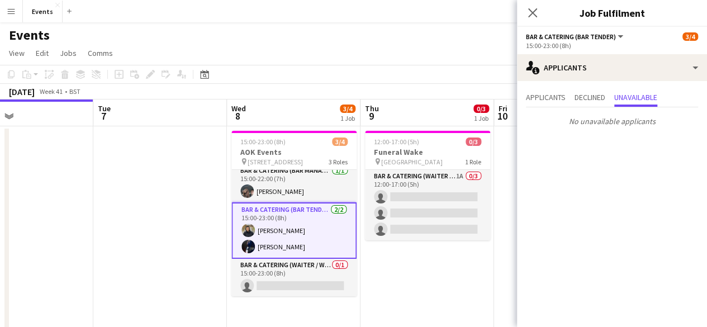
drag, startPoint x: 532, startPoint y: 12, endPoint x: 511, endPoint y: 35, distance: 31.3
click at [532, 11] on icon "Close pop-in" at bounding box center [532, 12] width 9 height 9
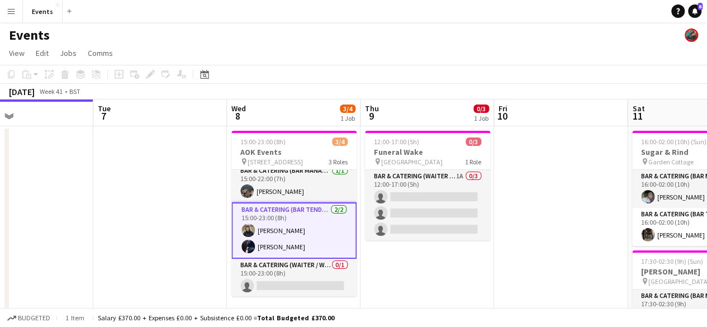
drag, startPoint x: 534, startPoint y: 196, endPoint x: 318, endPoint y: 176, distance: 217.9
click at [318, 176] on app-calendar-viewport "Fri 3 Sat 4 Sun 5 Mon 6 Tue 7 Wed 8 3/4 1 Job Thu 9 0/3 1 Job Fri 10 Sat 11 3/5…" at bounding box center [353, 279] width 707 height 358
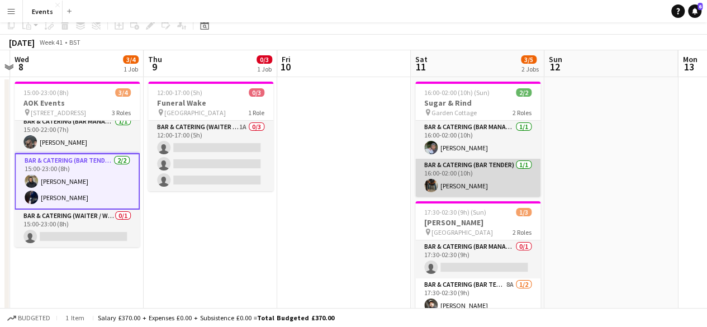
scroll to position [112, 0]
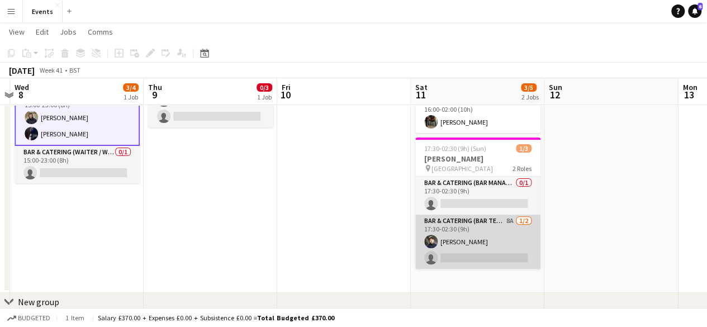
click at [455, 225] on app-card-role "Bar & Catering (Bar Tender) 8A [DATE] 17:30-02:30 (9h) [PERSON_NAME] single-neu…" at bounding box center [477, 242] width 125 height 54
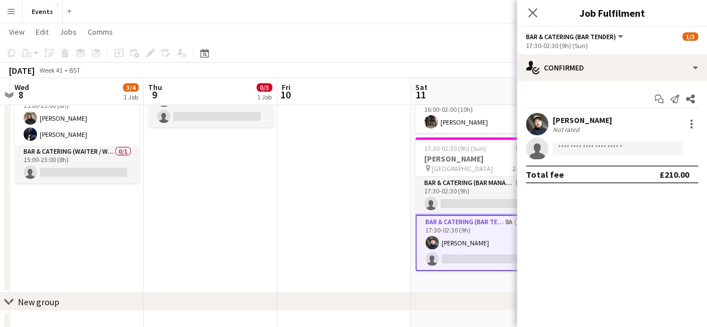
scroll to position [3, 0]
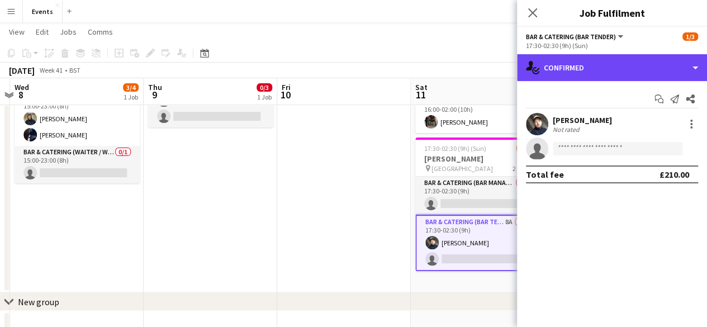
drag, startPoint x: 616, startPoint y: 73, endPoint x: 622, endPoint y: 96, distance: 23.1
click at [616, 73] on div "single-neutral-actions-check-2 Confirmed" at bounding box center [612, 67] width 190 height 27
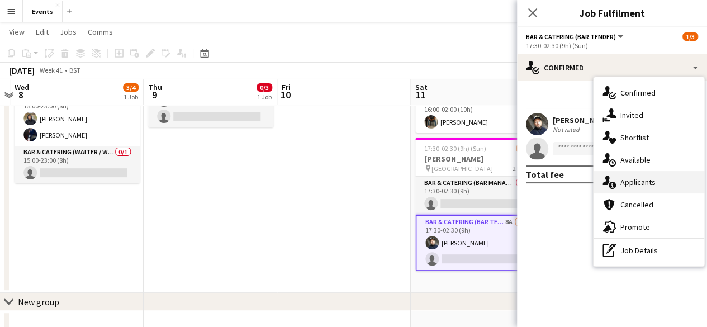
click at [634, 177] on span "Applicants" at bounding box center [638, 182] width 35 height 10
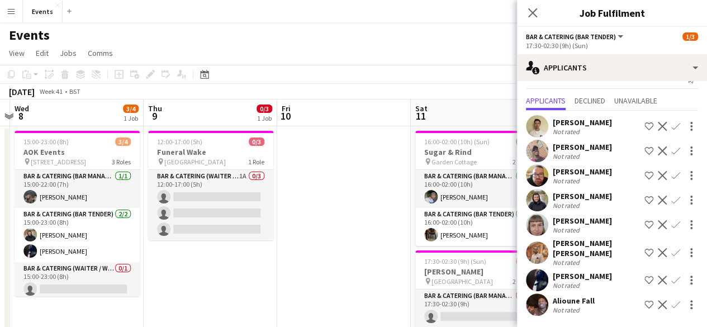
scroll to position [0, 0]
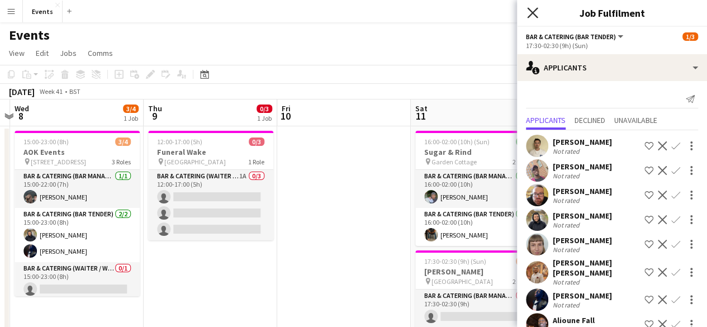
click at [532, 8] on icon "Close pop-in" at bounding box center [532, 12] width 11 height 11
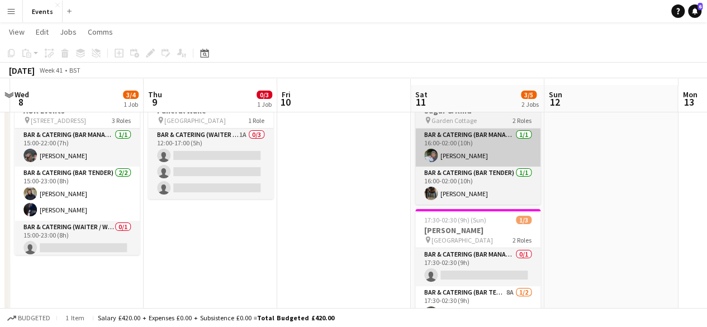
scroll to position [56, 0]
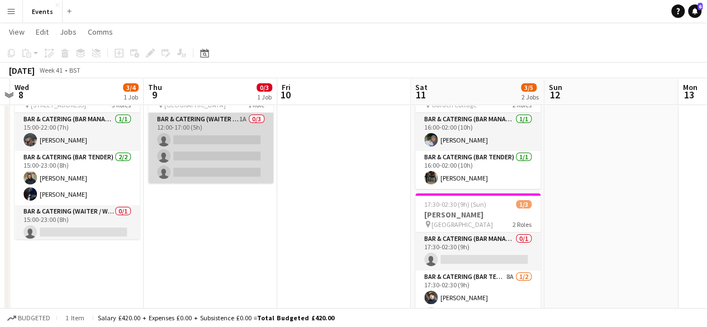
click at [228, 125] on app-card-role "Bar & Catering (Waiter / waitress) 1A 0/3 12:00-17:00 (5h) single-neutral-actio…" at bounding box center [210, 148] width 125 height 70
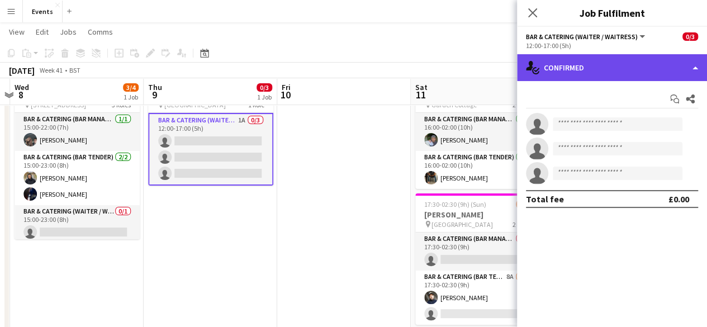
click at [645, 67] on div "single-neutral-actions-check-2 Confirmed" at bounding box center [612, 67] width 190 height 27
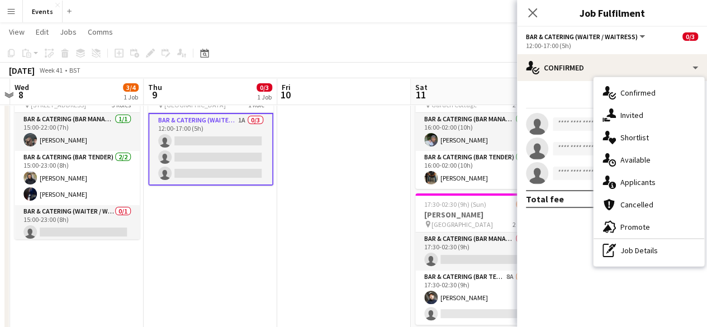
click at [624, 181] on span "Applicants" at bounding box center [638, 182] width 35 height 10
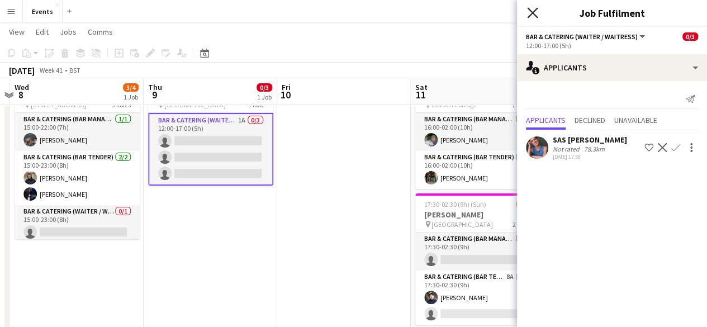
click at [531, 13] on icon "Close pop-in" at bounding box center [532, 12] width 11 height 11
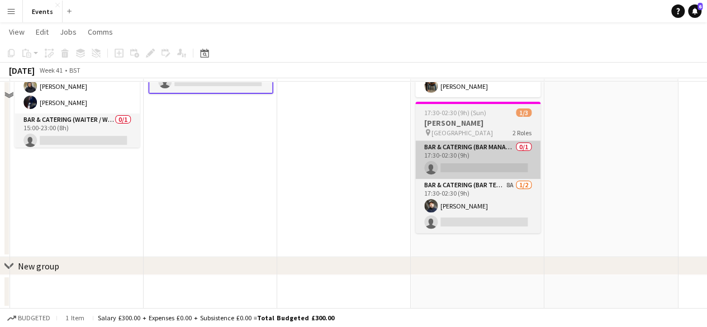
scroll to position [92, 0]
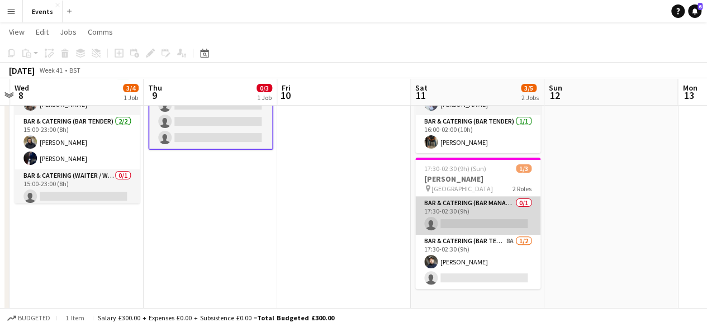
click at [447, 208] on app-card-role "Bar & Catering (Bar Manager) 0/1 17:30-02:30 (9h) single-neutral-actions" at bounding box center [477, 216] width 125 height 38
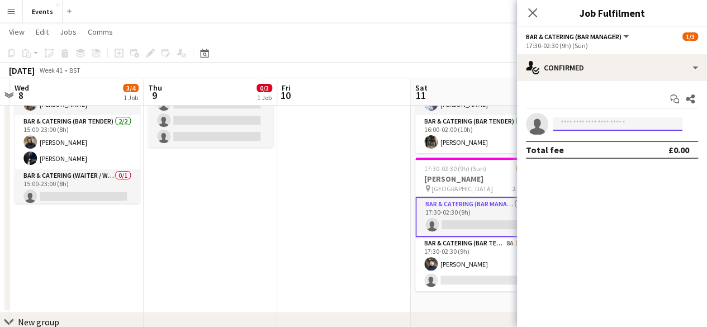
click at [571, 126] on input at bounding box center [618, 123] width 130 height 13
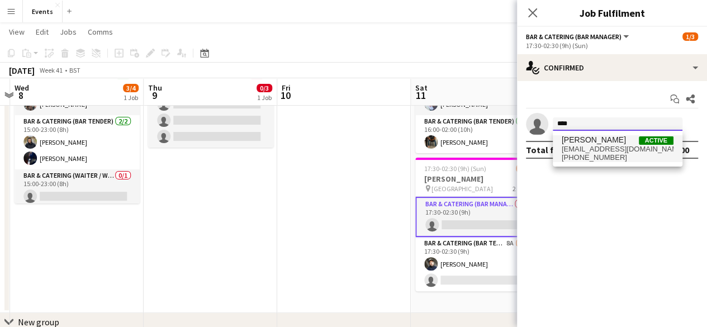
type input "****"
click at [603, 136] on span "[PERSON_NAME]" at bounding box center [594, 140] width 64 height 10
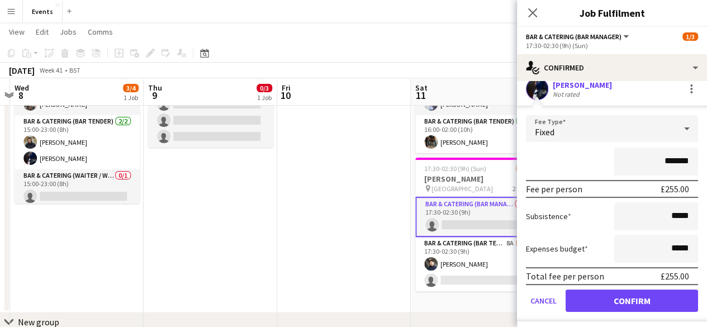
scroll to position [56, 0]
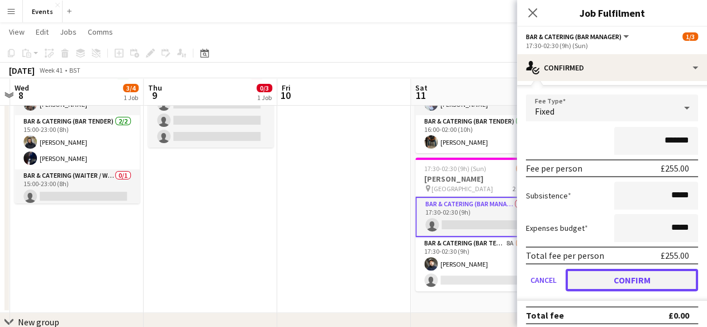
click at [603, 277] on button "Confirm" at bounding box center [632, 280] width 133 height 22
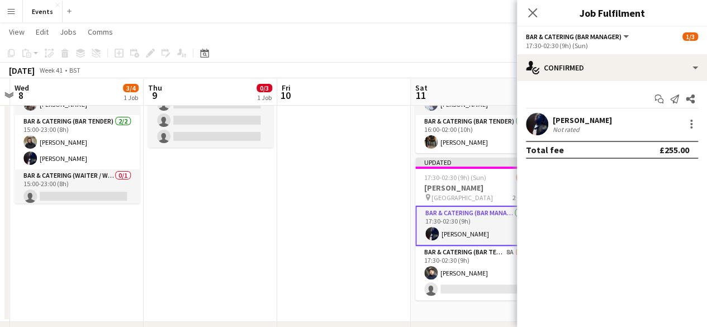
scroll to position [0, 0]
click at [538, 16] on app-icon "Close pop-in" at bounding box center [532, 12] width 13 height 13
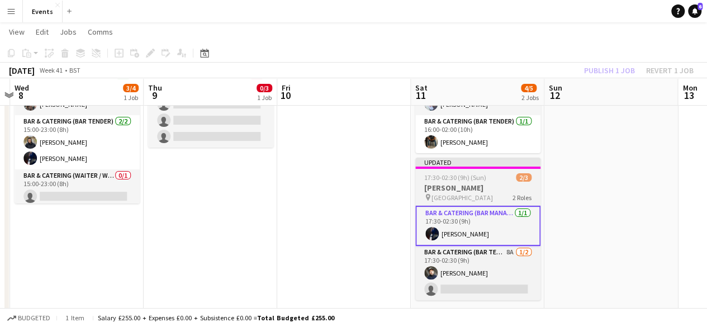
click at [463, 196] on span "[GEOGRAPHIC_DATA]" at bounding box center [462, 197] width 61 height 8
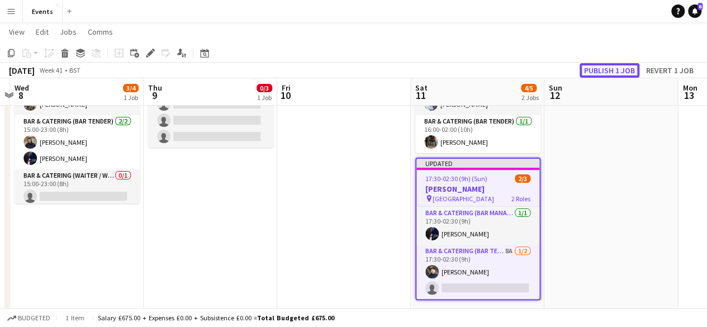
click at [613, 66] on button "Publish 1 job" at bounding box center [610, 70] width 60 height 15
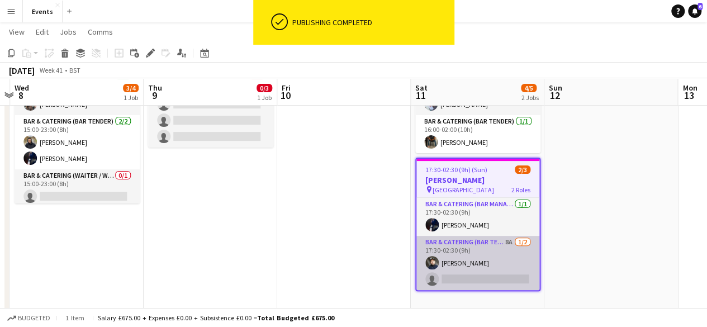
click at [457, 257] on app-card-role "Bar & Catering (Bar Tender) 8A [DATE] 17:30-02:30 (9h) [PERSON_NAME] single-neu…" at bounding box center [478, 263] width 123 height 54
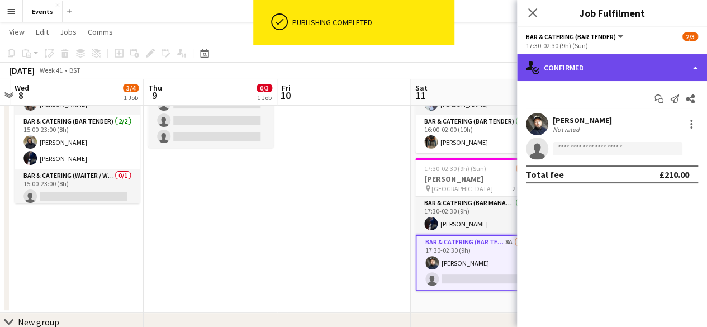
click at [562, 69] on div "single-neutral-actions-check-2 Confirmed" at bounding box center [612, 67] width 190 height 27
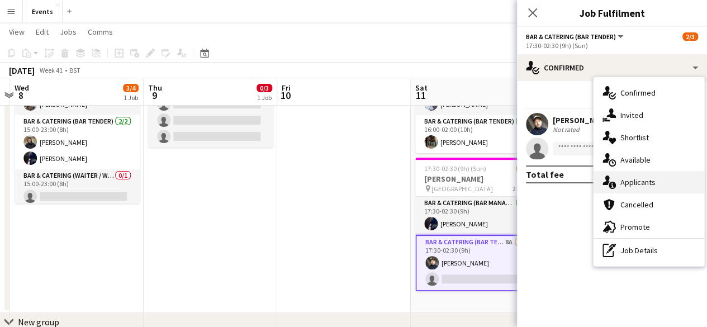
click at [643, 183] on span "Applicants" at bounding box center [638, 182] width 35 height 10
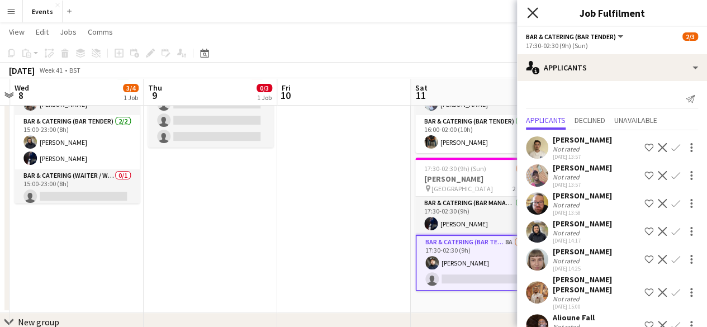
click at [532, 12] on icon at bounding box center [532, 12] width 11 height 11
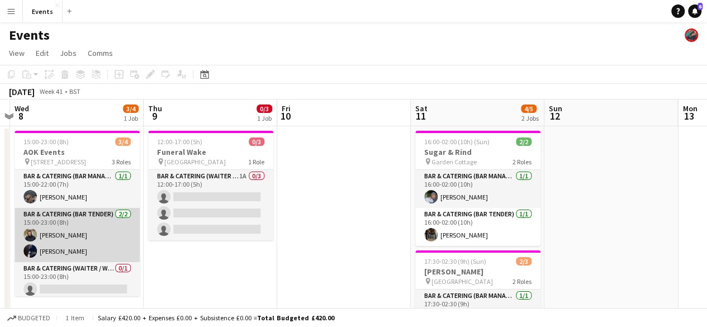
scroll to position [3, 0]
